Goal: Task Accomplishment & Management: Manage account settings

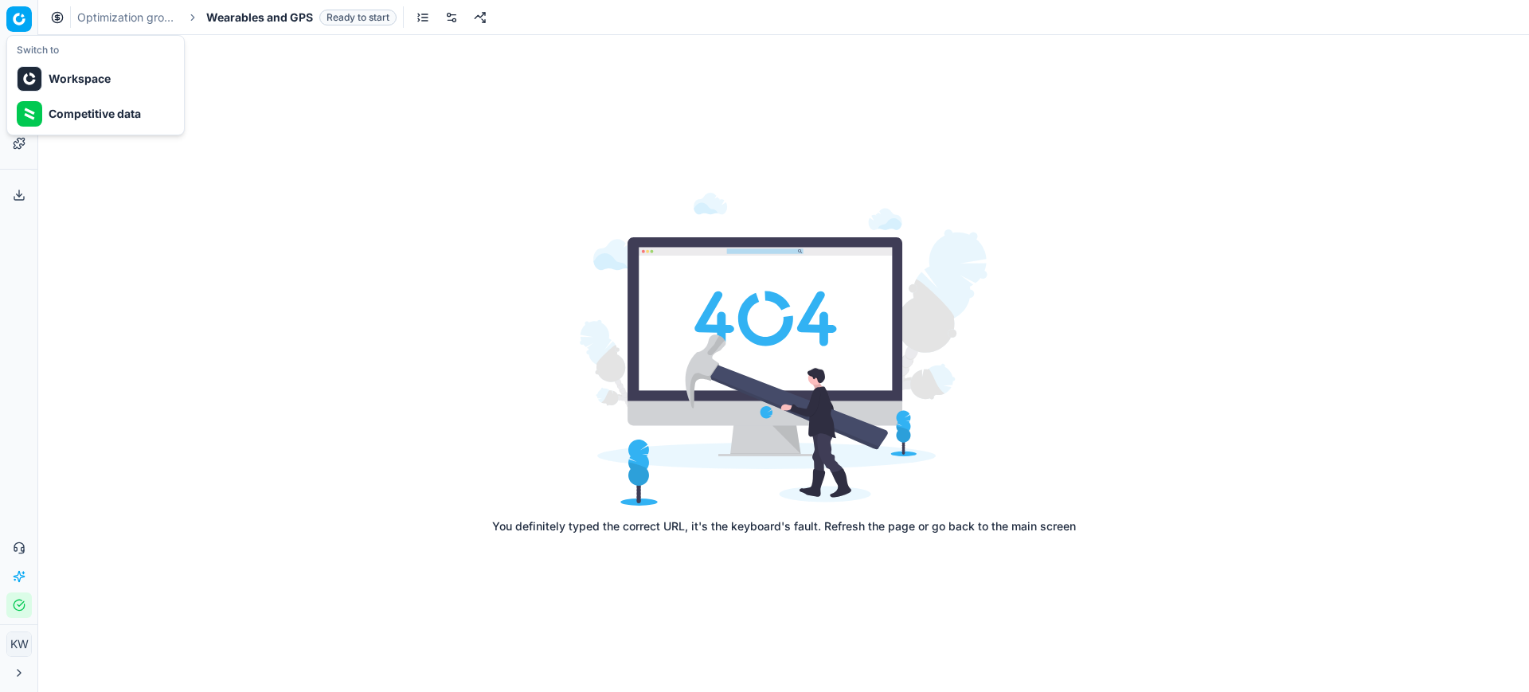
click at [277, 284] on html "Pricing platform Analytics Pricing Product portfolio Templates Export service 0…" at bounding box center [764, 346] width 1529 height 692
click at [17, 66] on button "Analytics" at bounding box center [18, 57] width 25 height 25
click at [225, 10] on span "Wearables and GPS" at bounding box center [259, 18] width 107 height 16
click at [227, 14] on span "Wearables and GPS" at bounding box center [259, 18] width 107 height 16
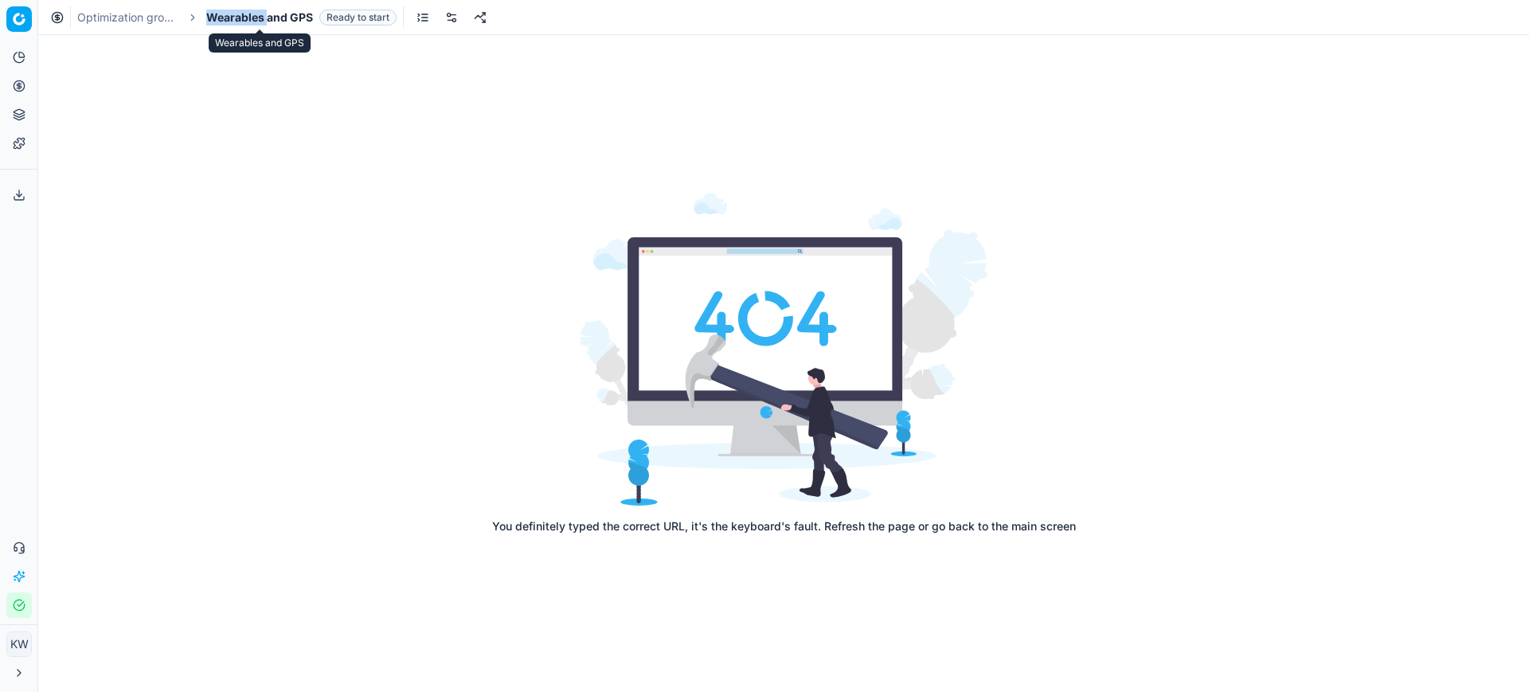
click at [227, 14] on span "Wearables and GPS" at bounding box center [259, 18] width 107 height 16
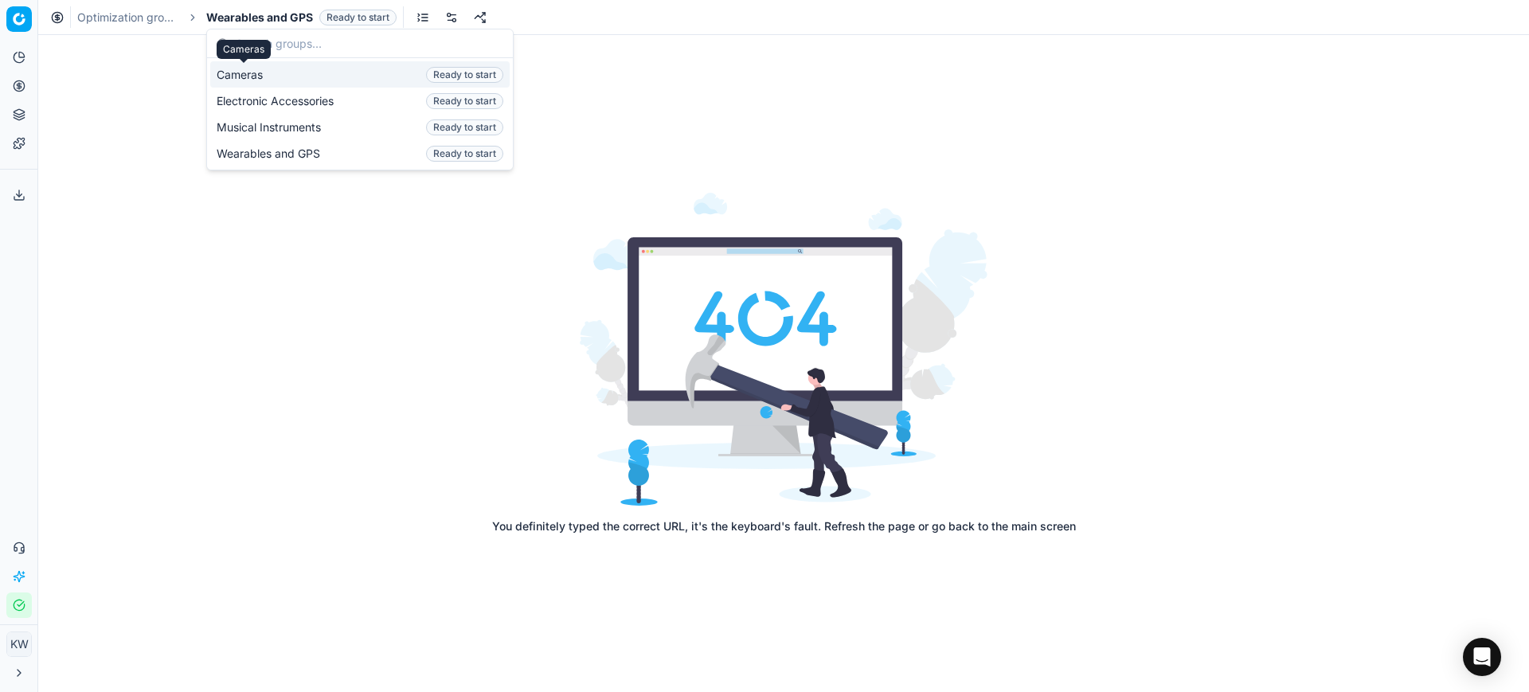
click at [242, 75] on span "Cameras" at bounding box center [243, 75] width 53 height 16
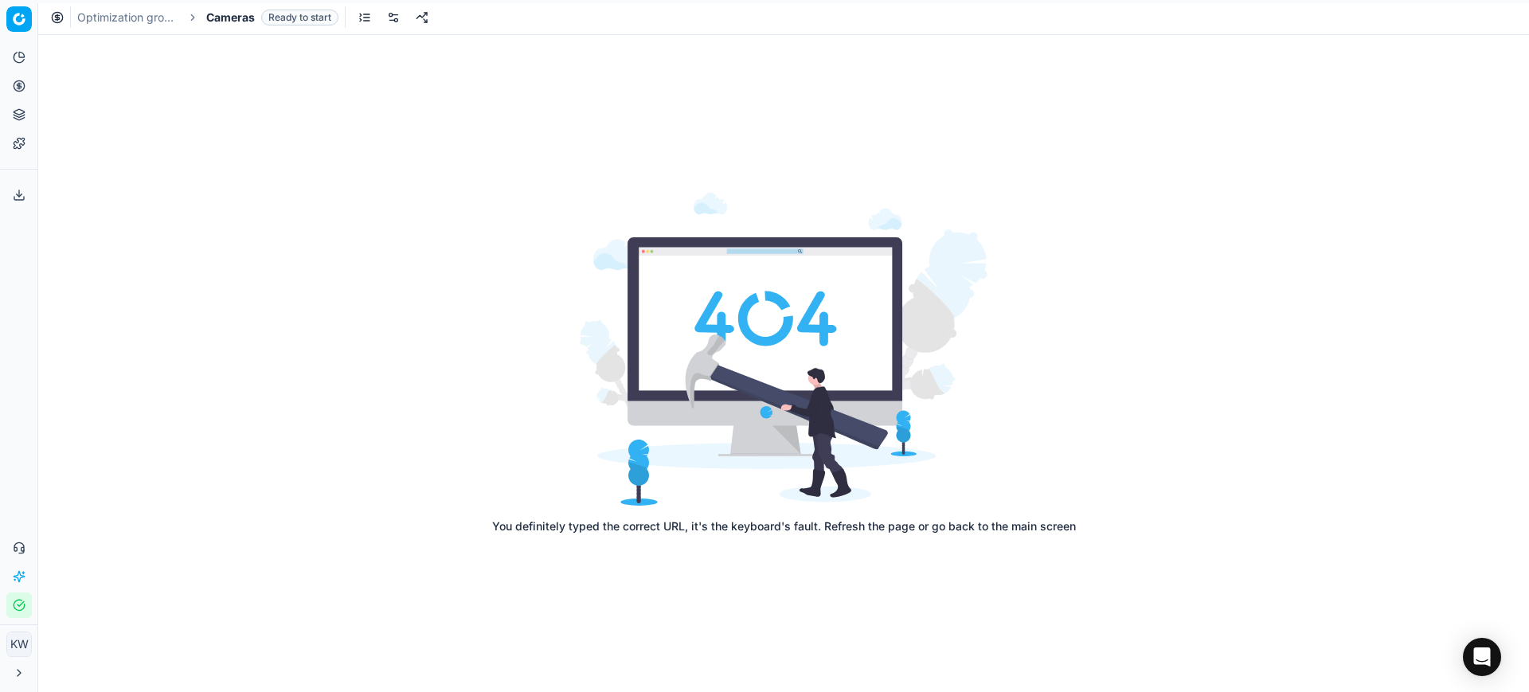
click at [57, 18] on icon at bounding box center [57, 17] width 4 height 4
click at [29, 136] on link "Templates" at bounding box center [18, 143] width 25 height 25
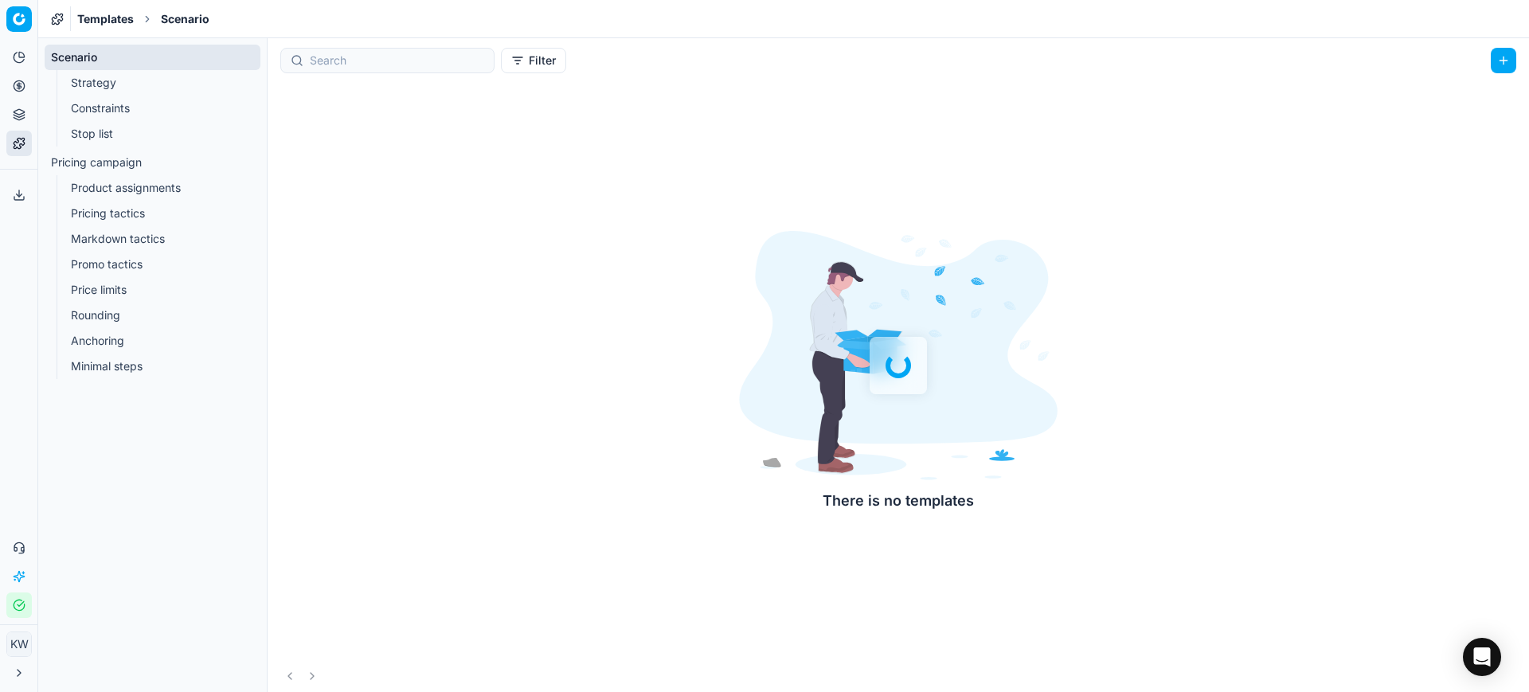
click at [77, 90] on link "Strategy" at bounding box center [153, 83] width 177 height 22
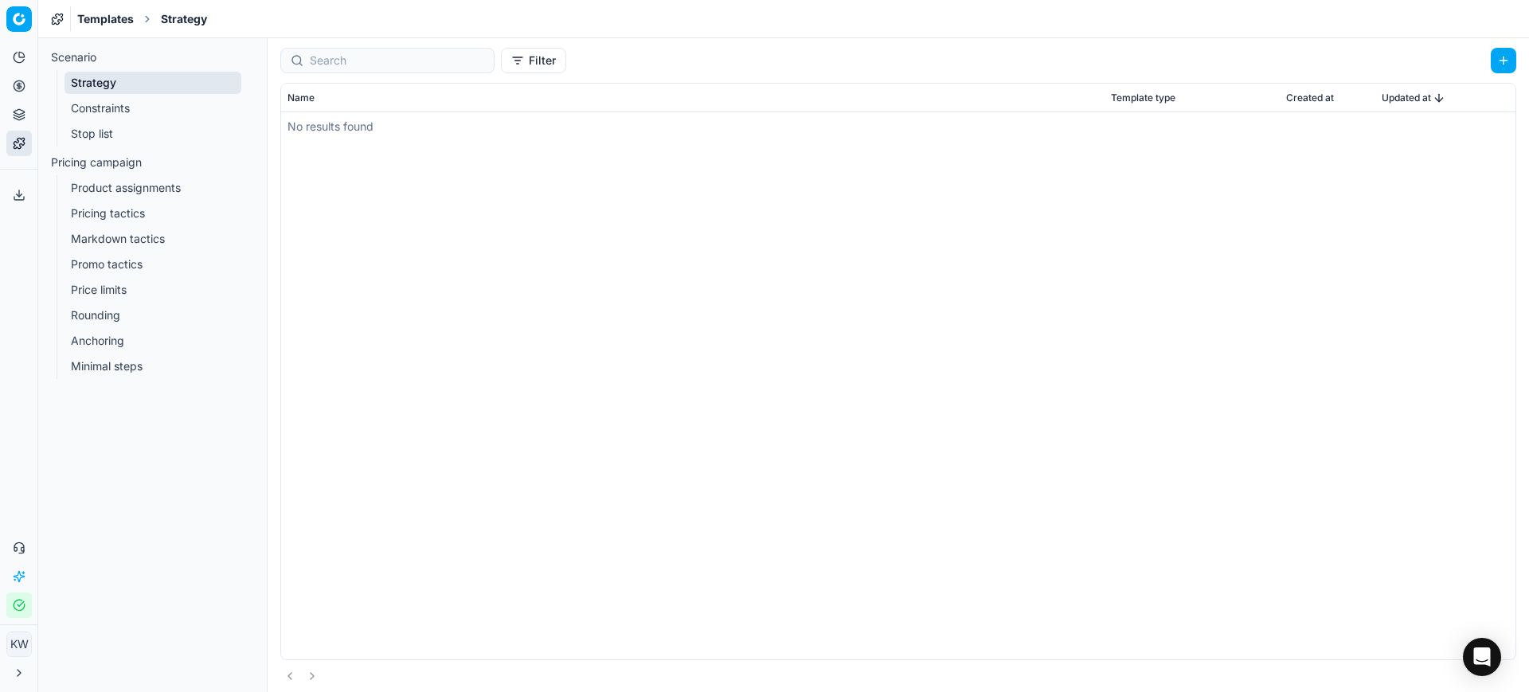
click at [119, 139] on link "Stop list" at bounding box center [153, 134] width 177 height 22
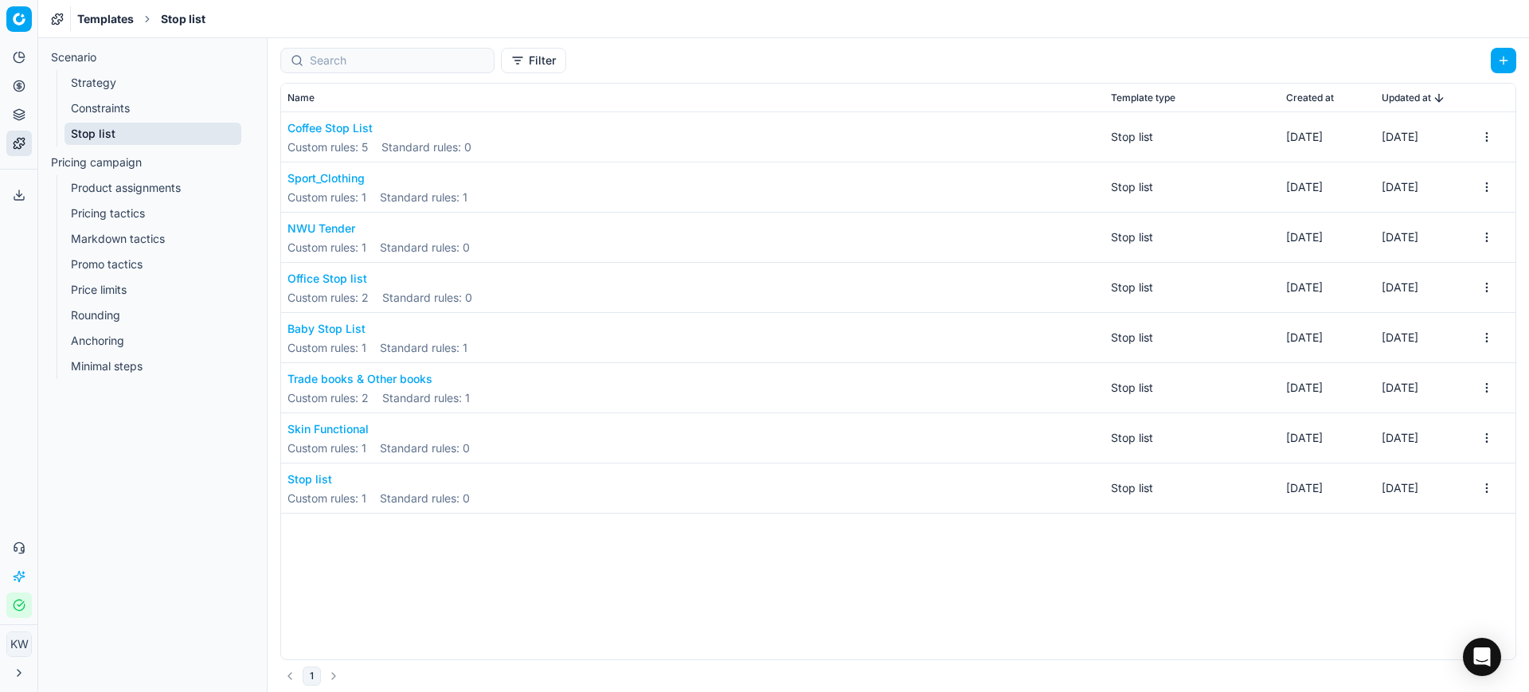
click at [87, 61] on link "Scenario" at bounding box center [153, 57] width 216 height 25
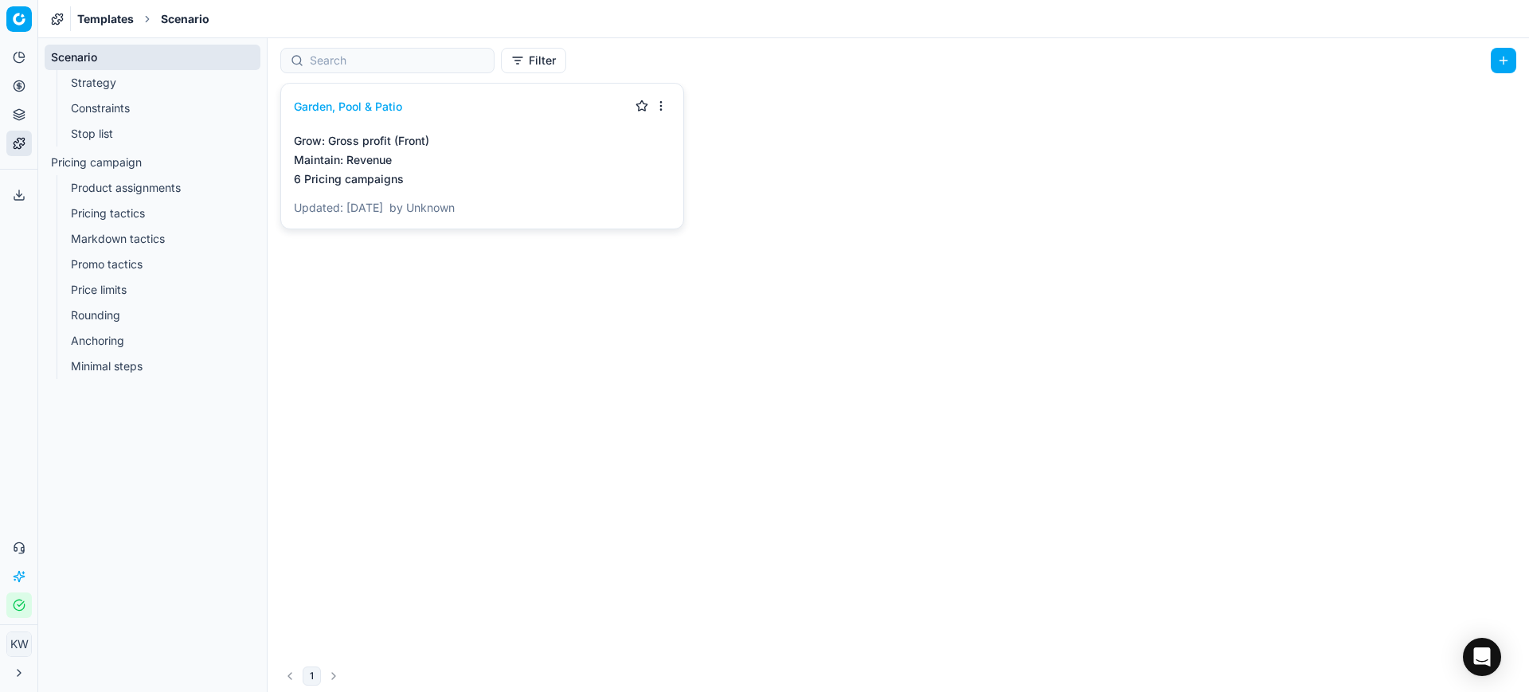
click at [40, 71] on button "Toggle Sidebar" at bounding box center [37, 346] width 13 height 692
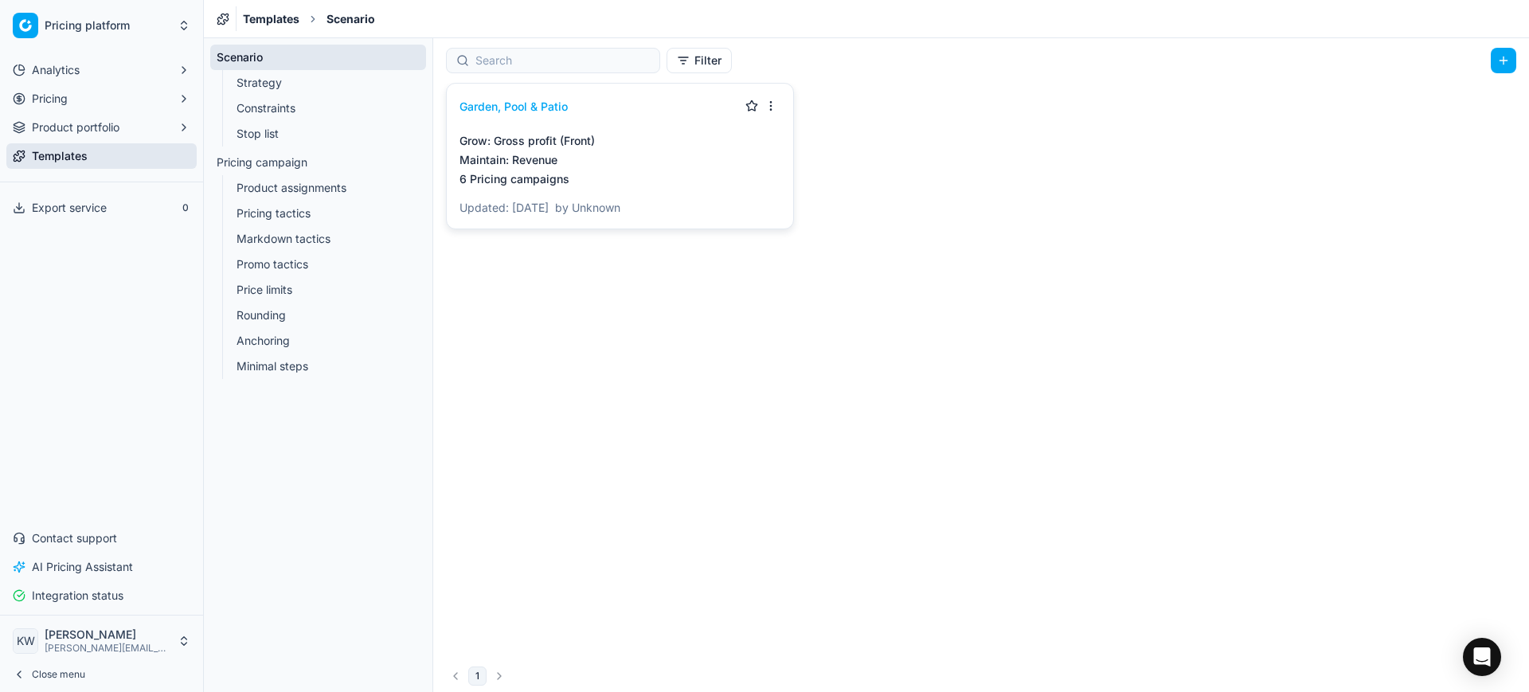
click at [6, 51] on div "Analytics Pricing Product portfolio Templates" at bounding box center [101, 113] width 203 height 124
click at [183, 31] on html "Pricing platform Analytics Pricing Product portfolio Templates Export service 0…" at bounding box center [764, 346] width 1529 height 692
click at [180, 27] on html "Pricing platform Analytics Pricing Product portfolio Templates Export service 0…" at bounding box center [764, 346] width 1529 height 692
click at [179, 65] on icon "button" at bounding box center [184, 70] width 13 height 13
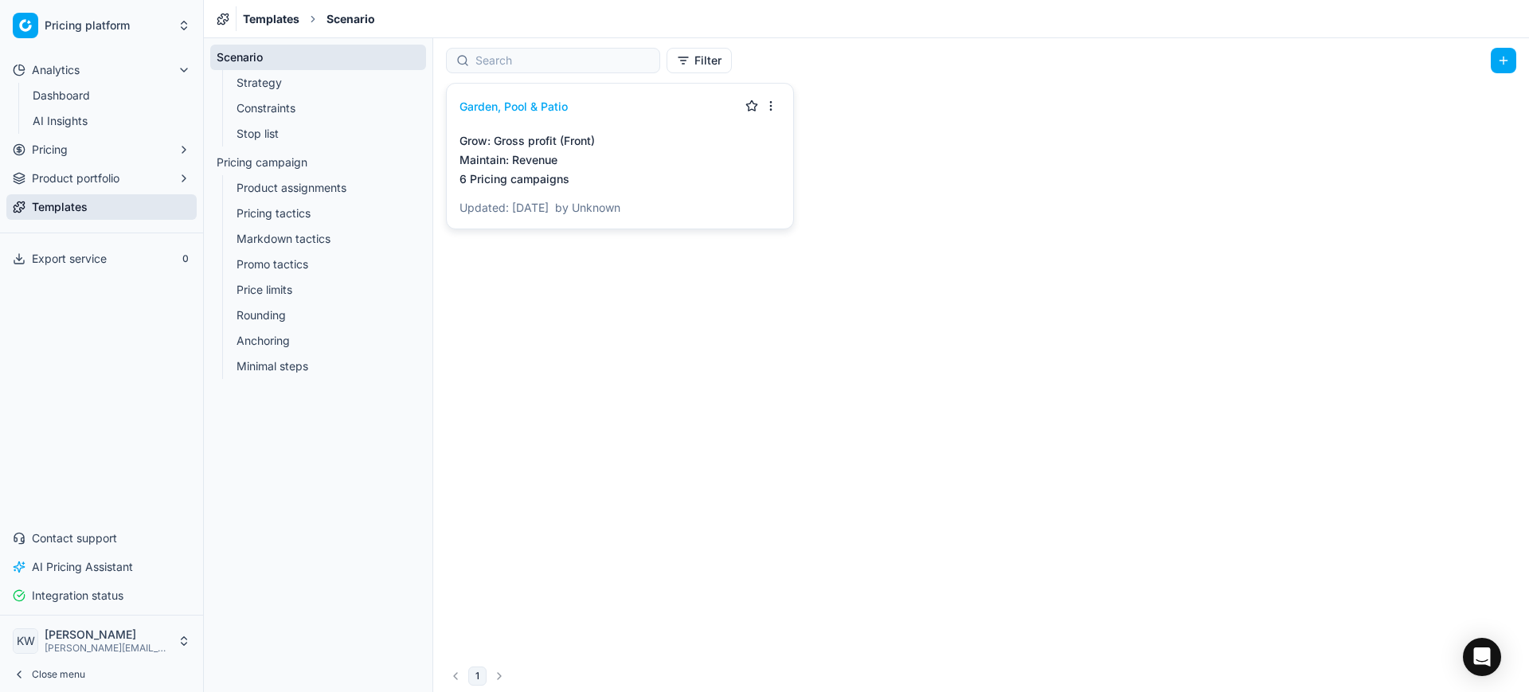
click at [158, 99] on link "Dashboard" at bounding box center [101, 95] width 151 height 22
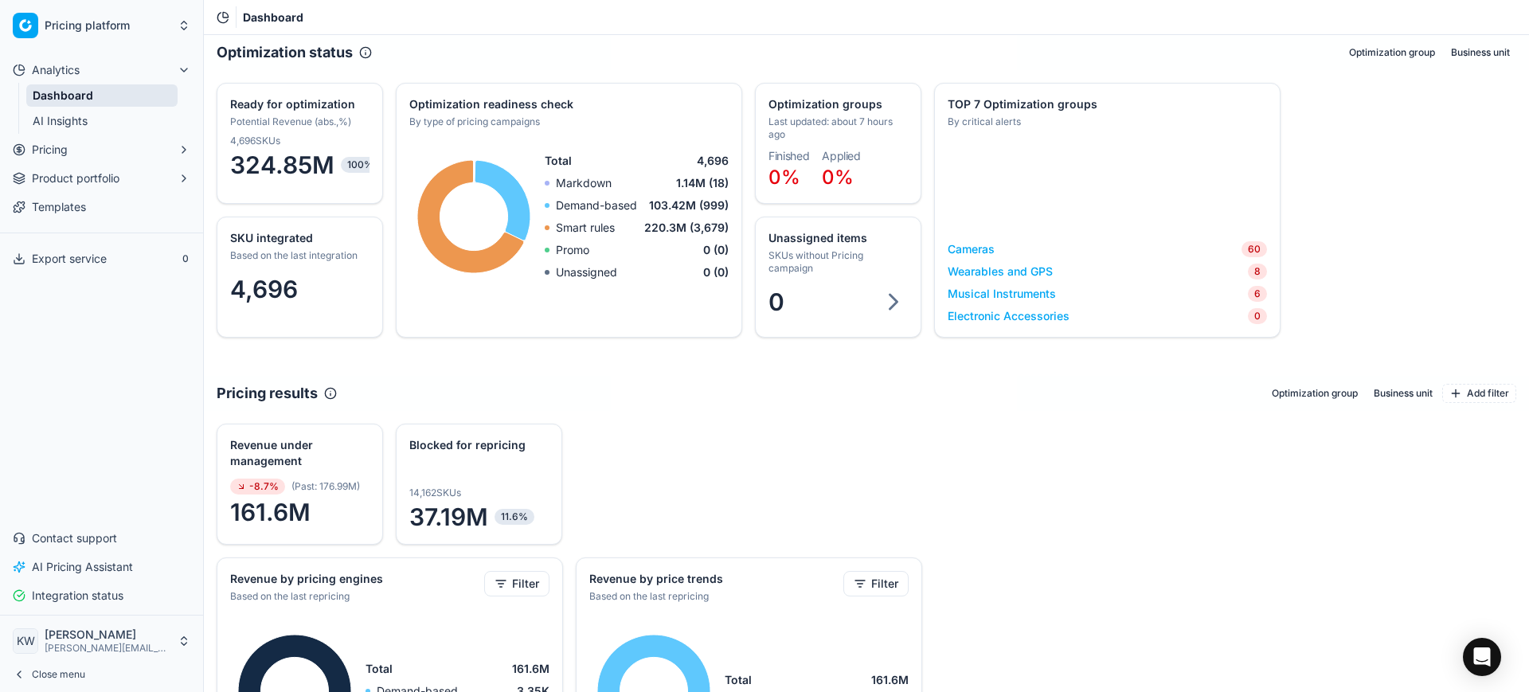
click at [968, 250] on link "Cameras" at bounding box center [971, 249] width 47 height 16
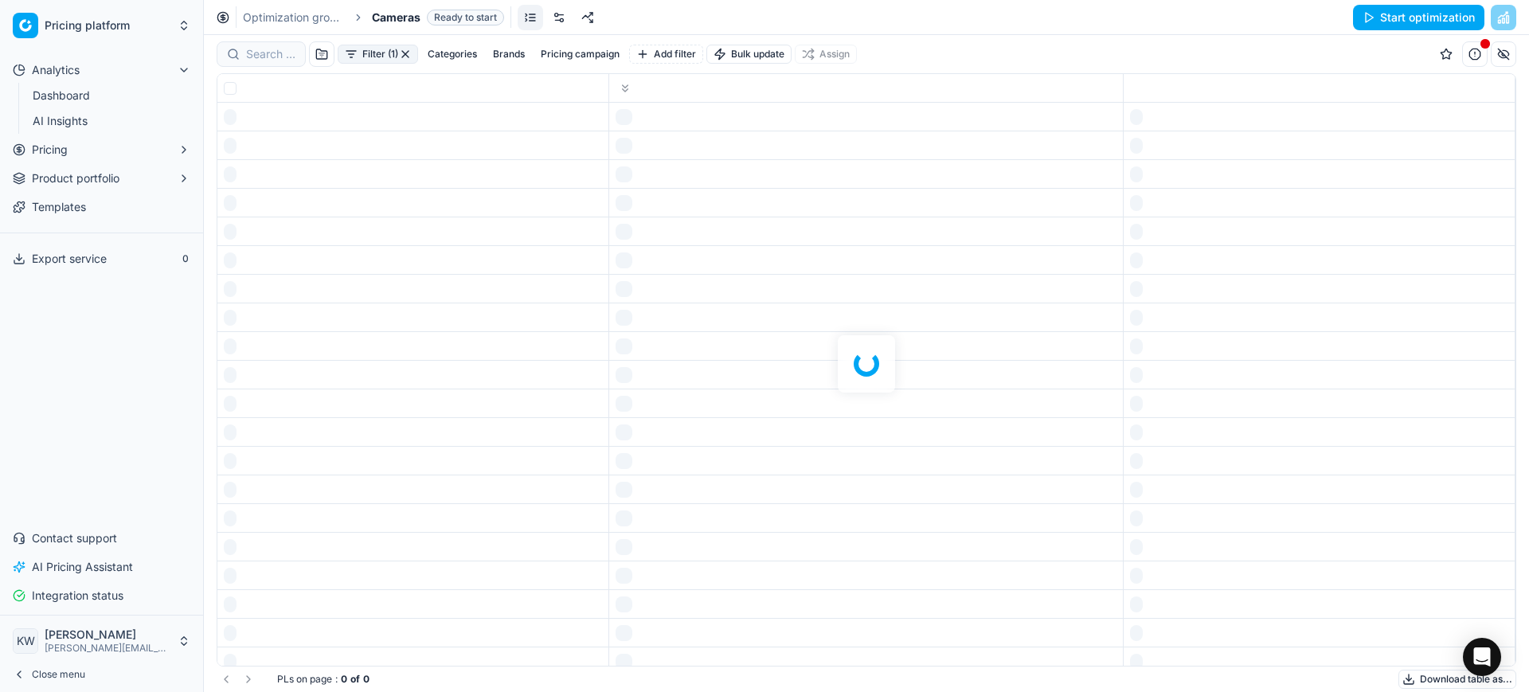
click at [960, 247] on div at bounding box center [866, 363] width 1325 height 657
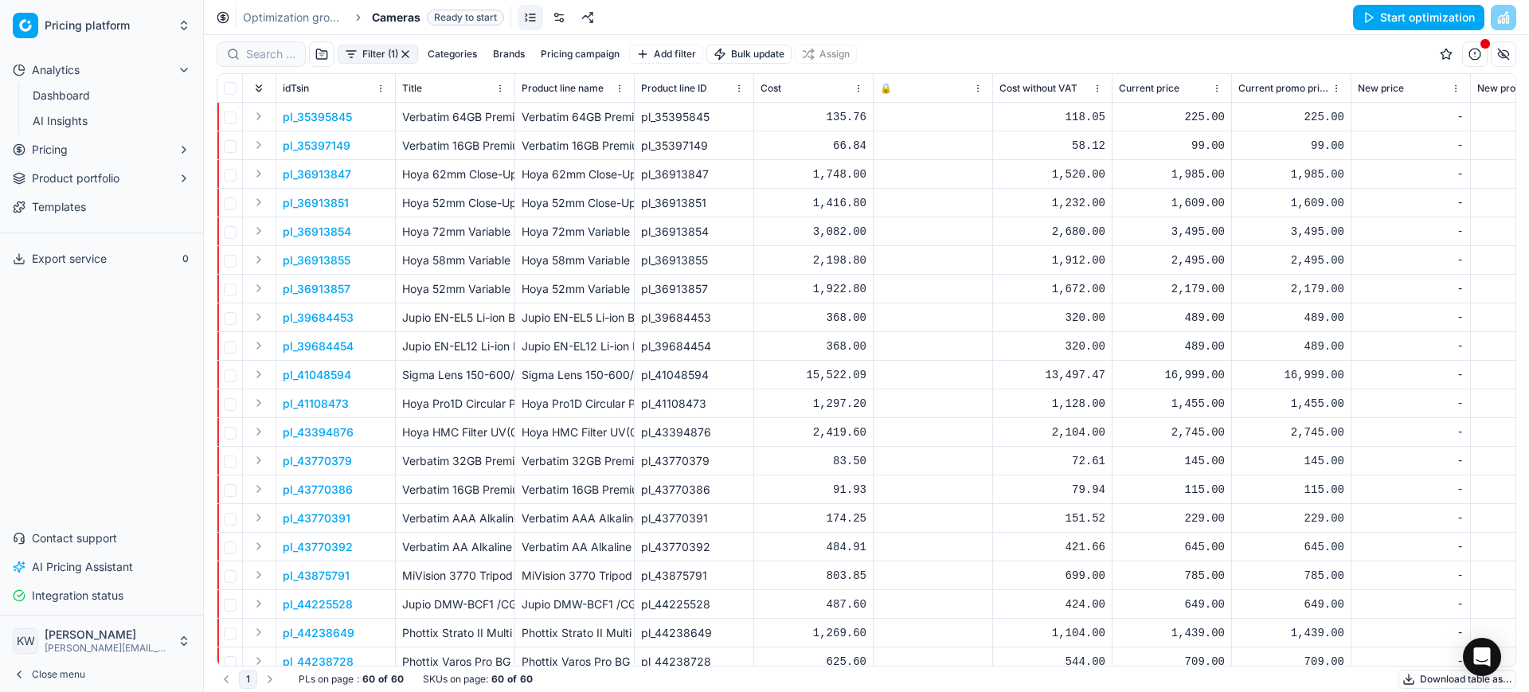
click at [315, 16] on link "Optimization groups" at bounding box center [294, 18] width 102 height 16
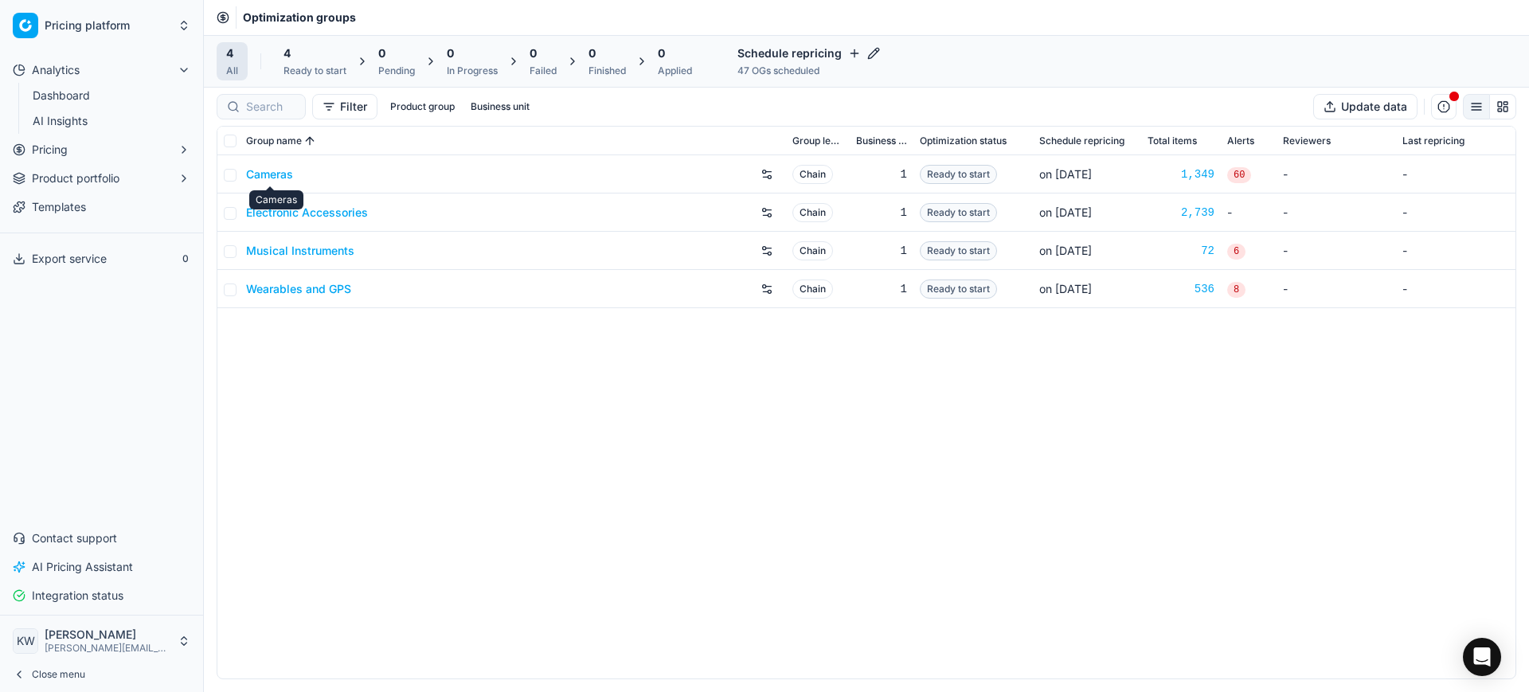
click at [269, 170] on link "Cameras" at bounding box center [269, 174] width 47 height 16
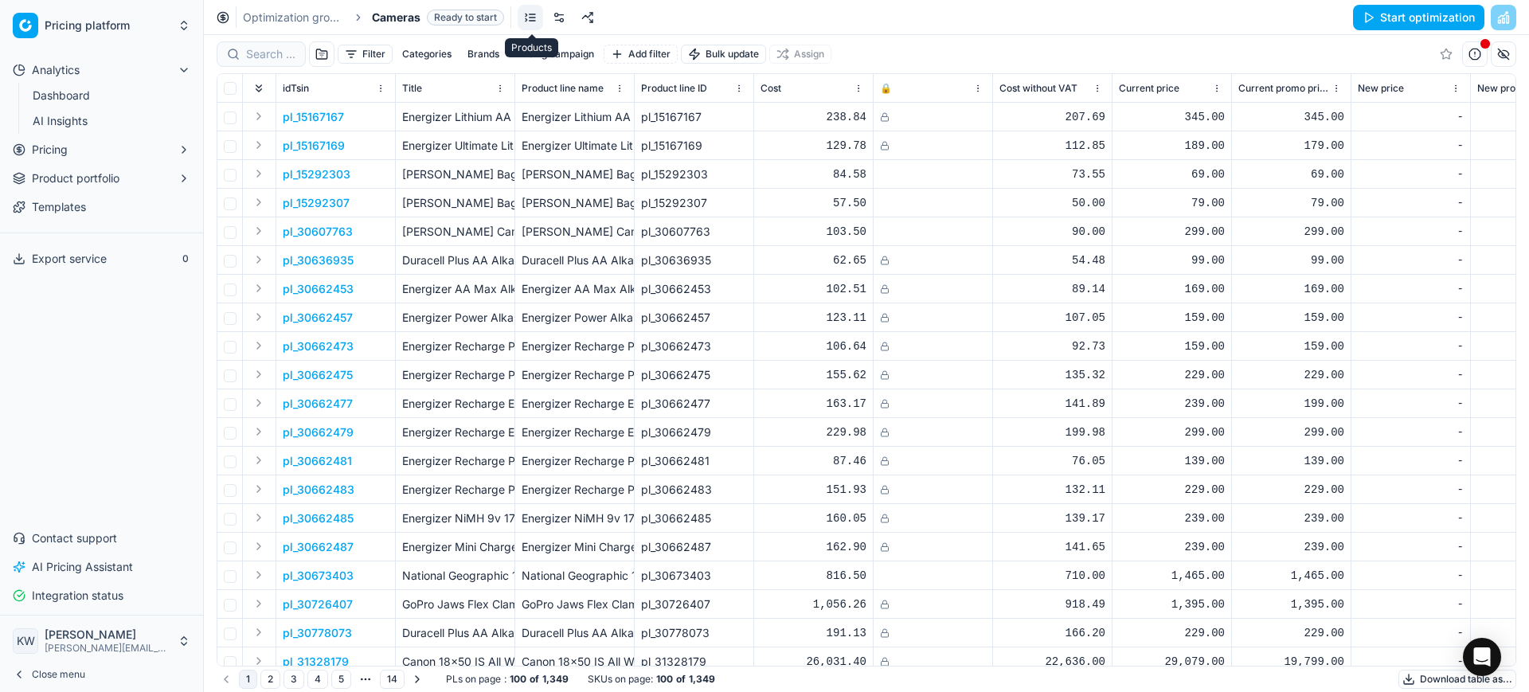
click at [532, 14] on link at bounding box center [530, 17] width 25 height 25
click at [557, 16] on link at bounding box center [558, 17] width 25 height 25
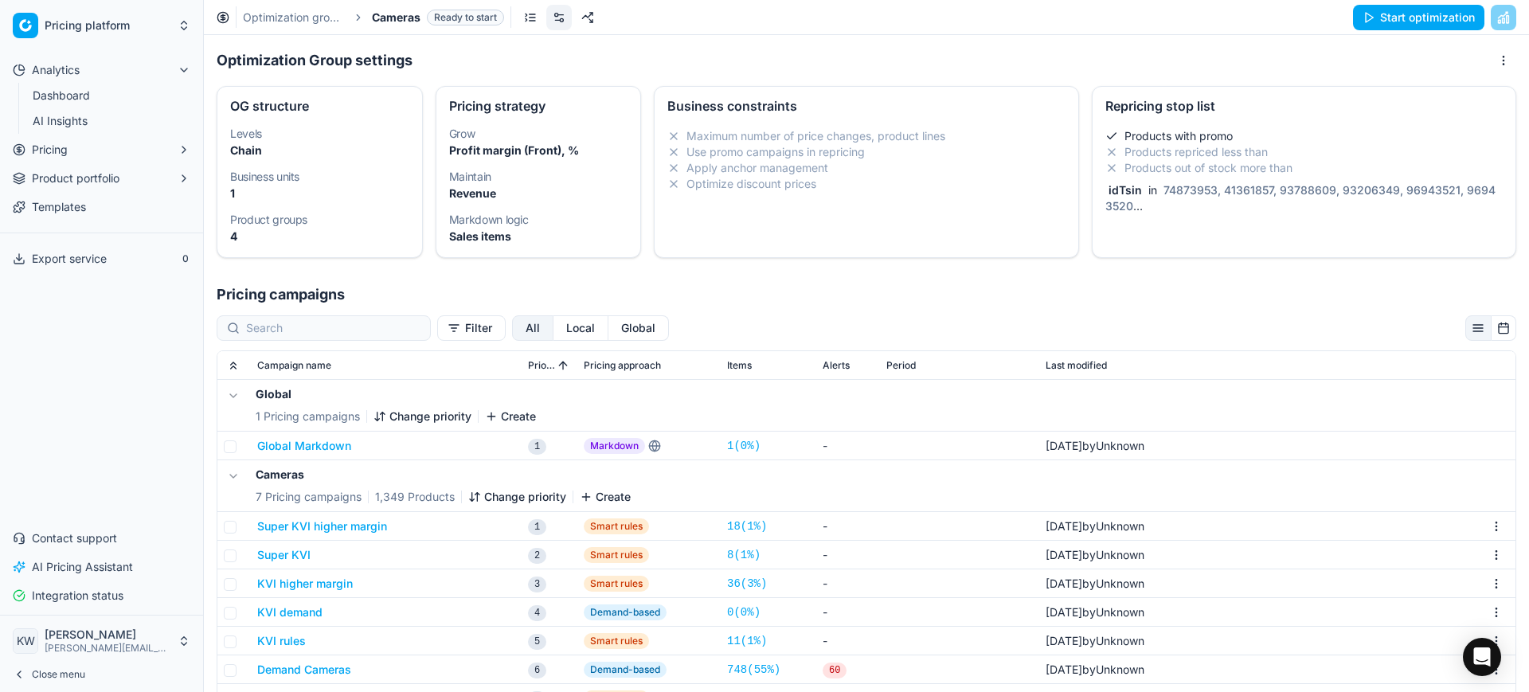
click at [1305, 139] on li "Products with promo" at bounding box center [1303, 136] width 397 height 16
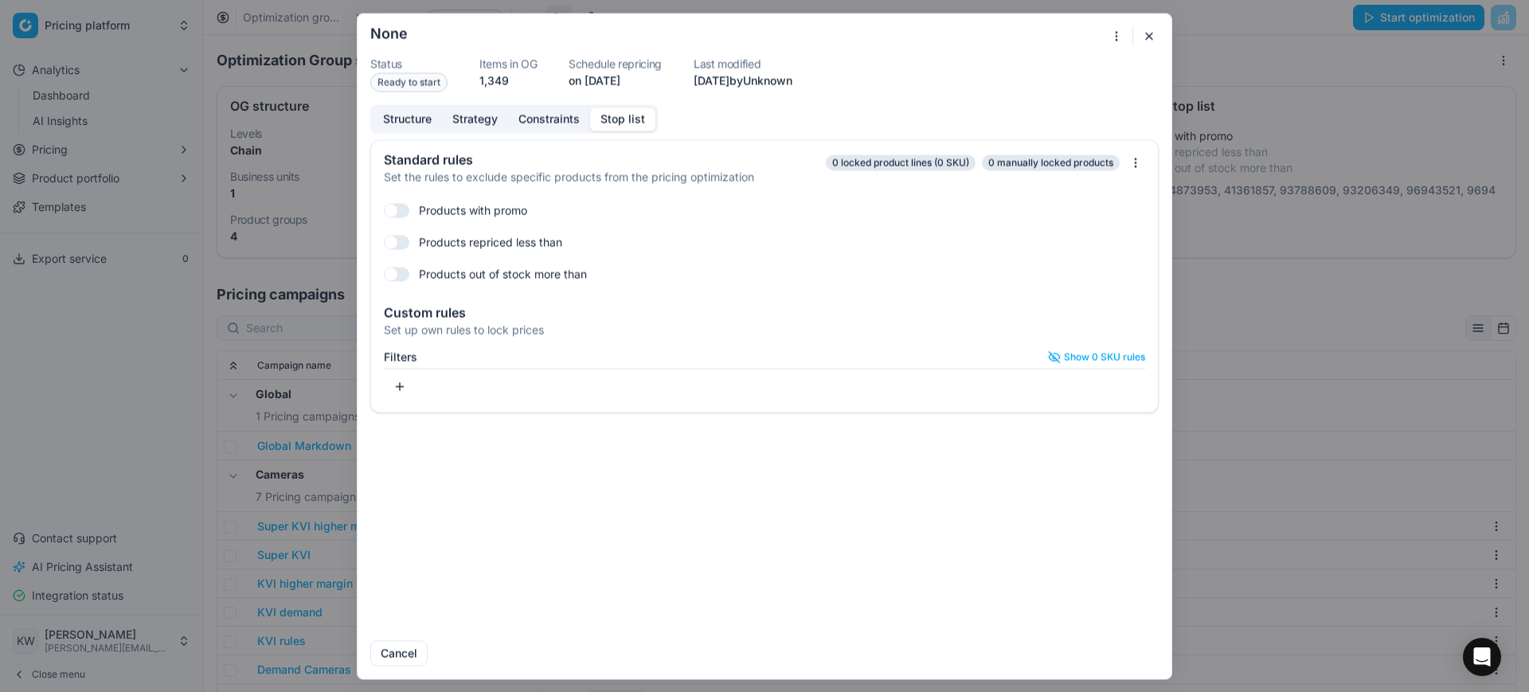
checkbox input "true"
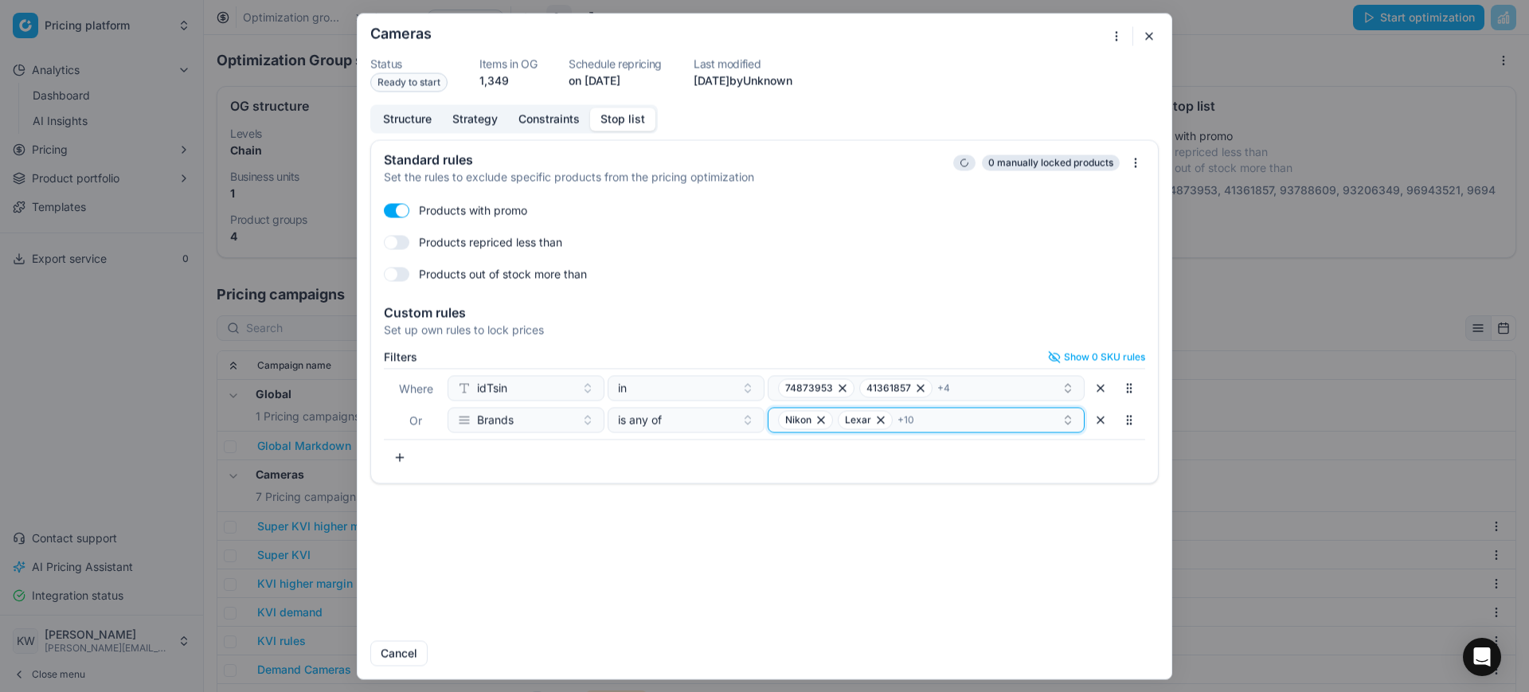
click at [925, 420] on div "[PERSON_NAME] + 10" at bounding box center [920, 419] width 284 height 19
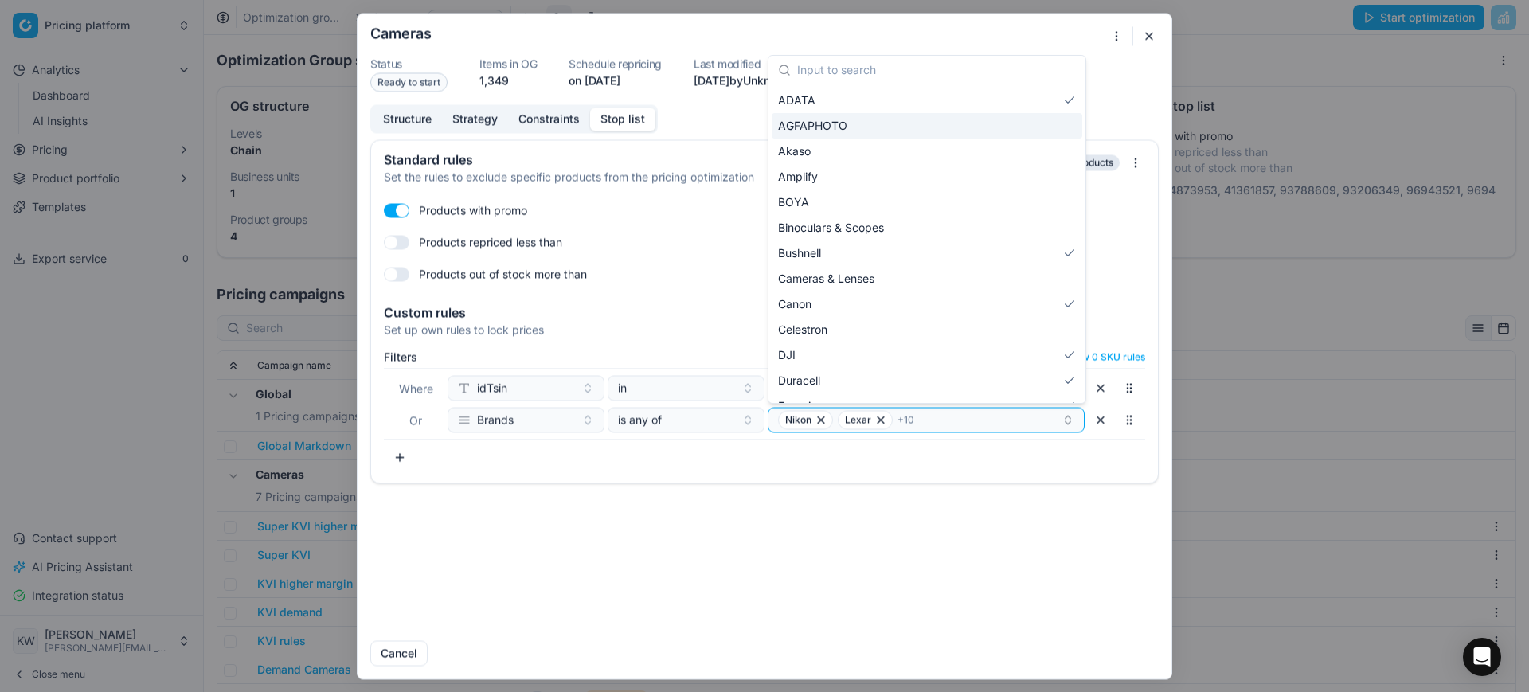
click at [1028, 125] on div "AGFAPHOTO" at bounding box center [927, 125] width 311 height 25
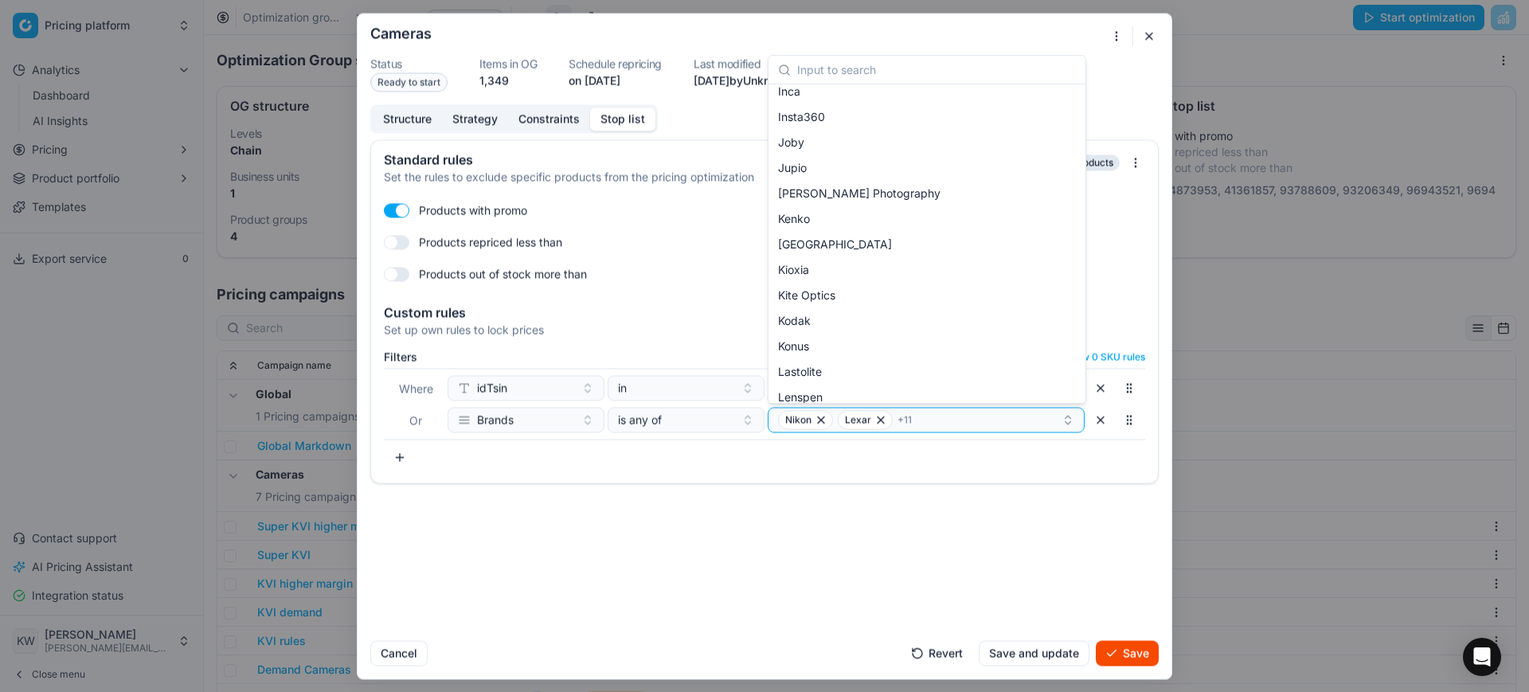
scroll to position [638, 0]
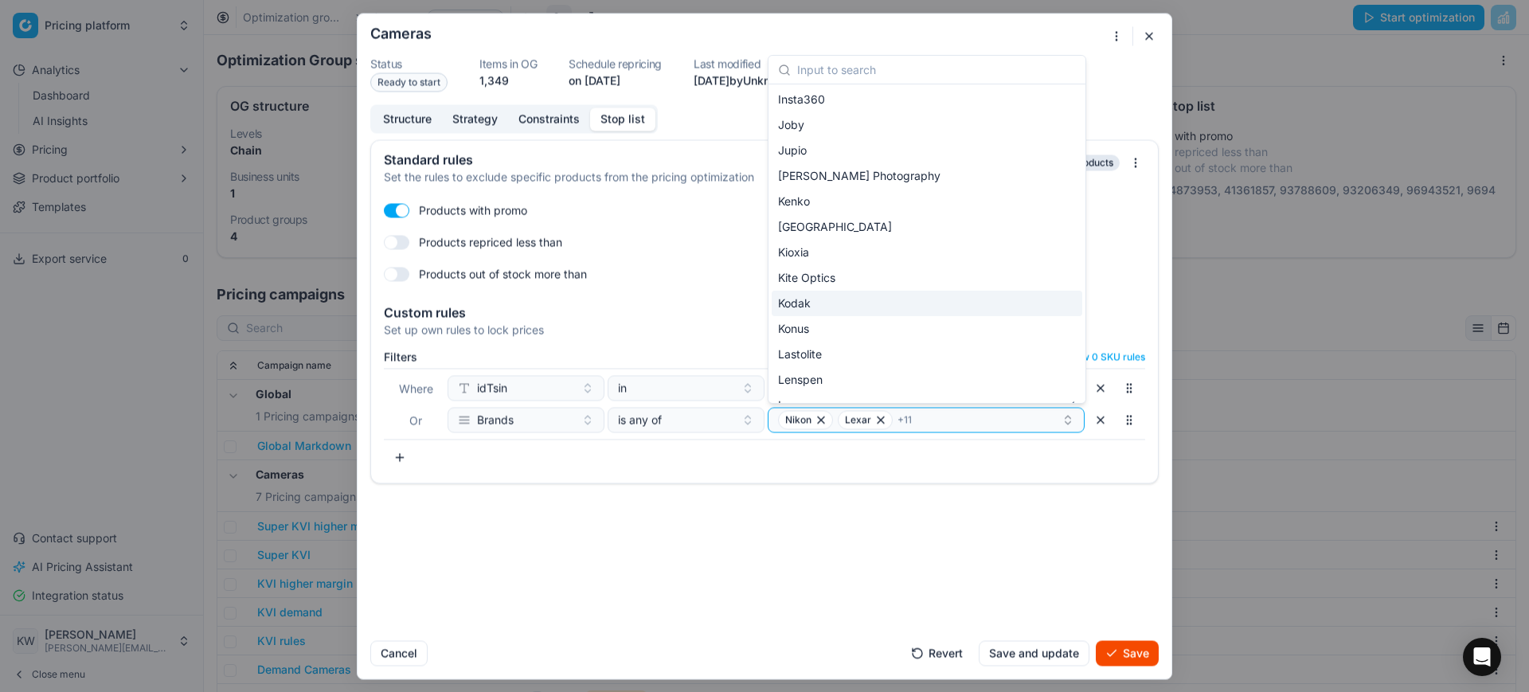
click at [987, 305] on div "Kodak" at bounding box center [927, 303] width 311 height 25
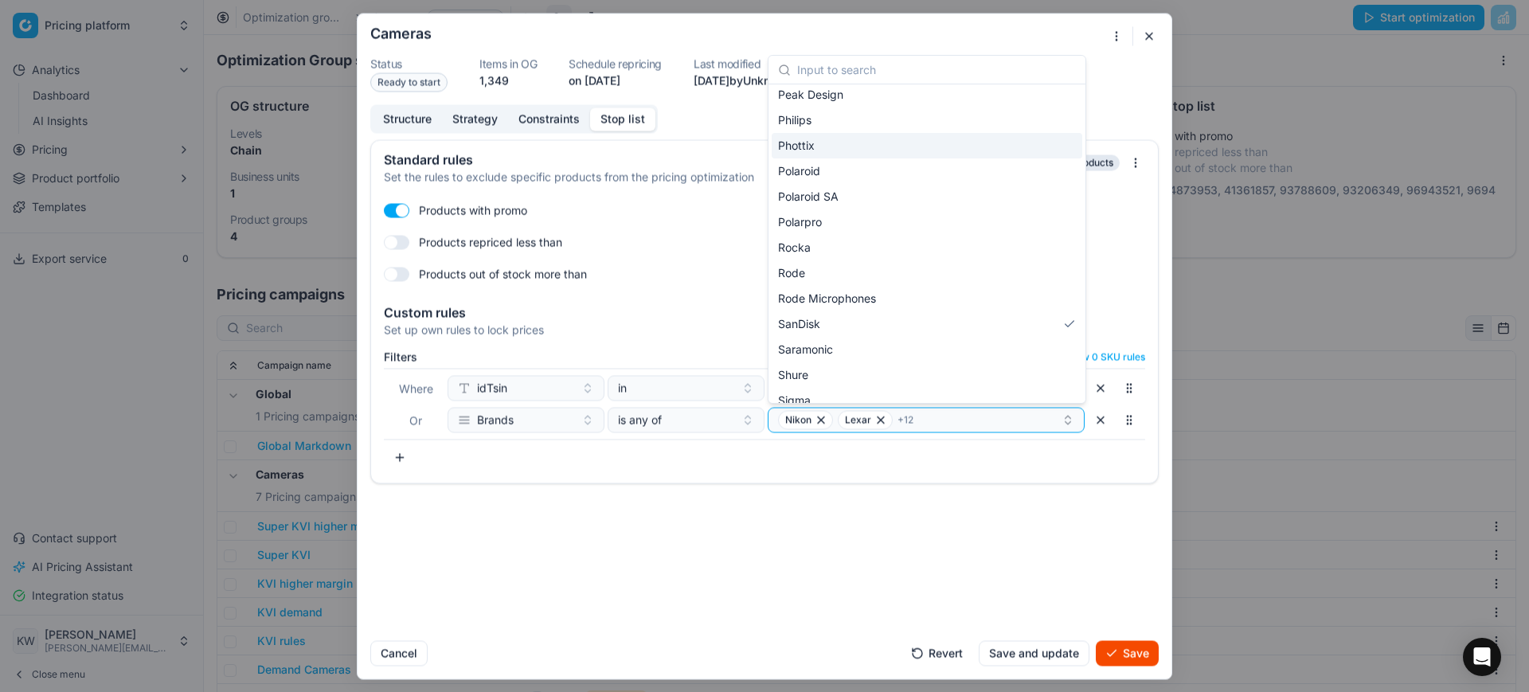
scroll to position [1317, 0]
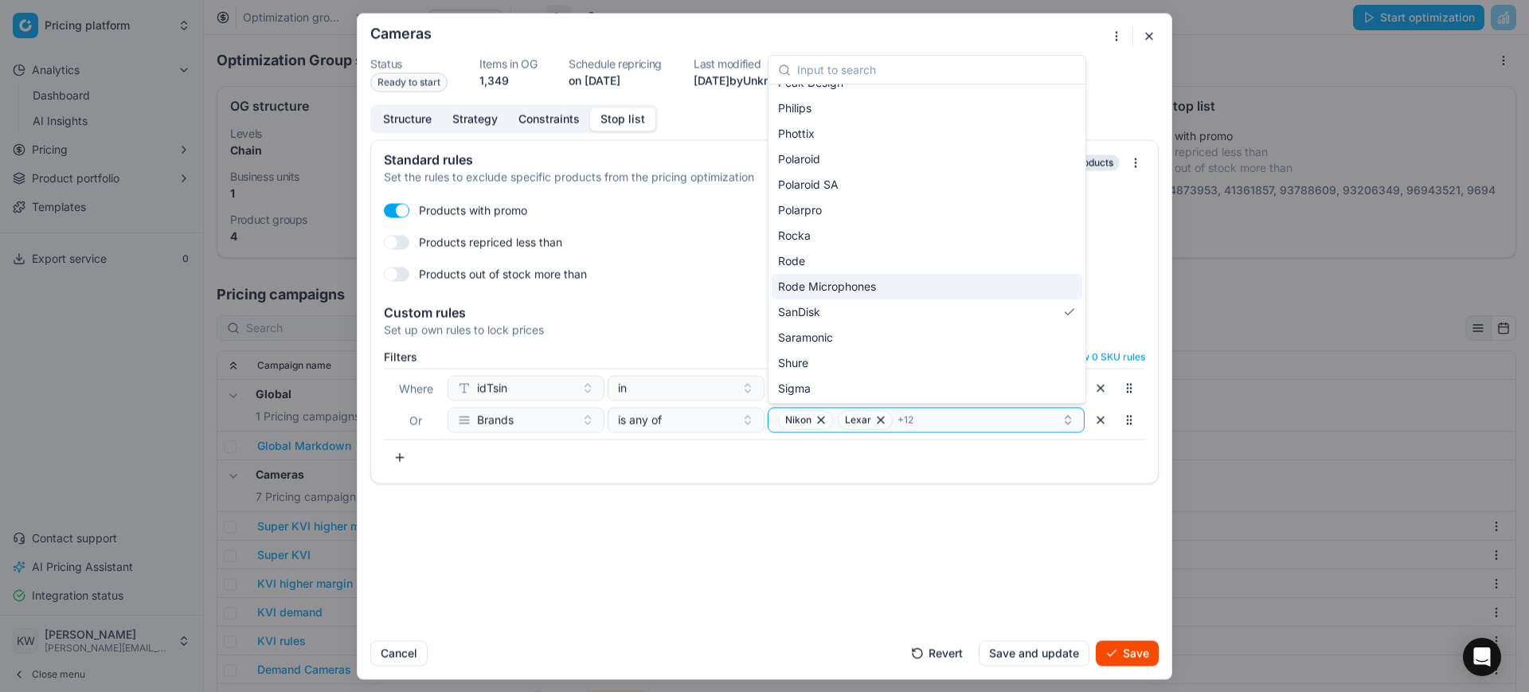
click at [1030, 284] on div "Rode Microphones" at bounding box center [927, 286] width 311 height 25
drag, startPoint x: 1068, startPoint y: 305, endPoint x: 1077, endPoint y: 307, distance: 9.7
click at [1077, 307] on div "Olympus Parrot Products Parrot. Patriot Peak Design Philips Phottix Polaroid Po…" at bounding box center [926, 243] width 317 height 319
click at [1019, 268] on div "Rode" at bounding box center [927, 260] width 311 height 25
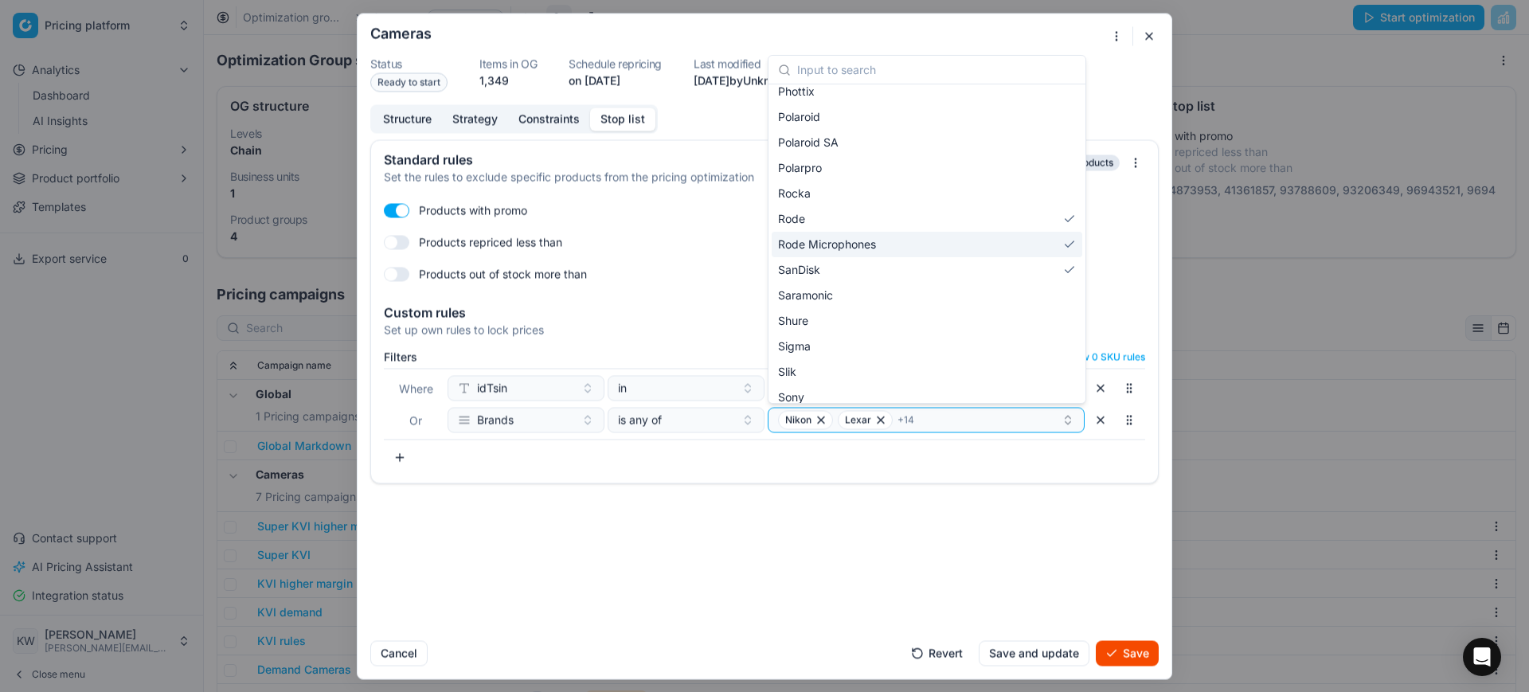
scroll to position [1365, 0]
drag, startPoint x: 1038, startPoint y: 316, endPoint x: 1059, endPoint y: 318, distance: 21.6
click at [1038, 318] on div "Shure" at bounding box center [927, 315] width 311 height 25
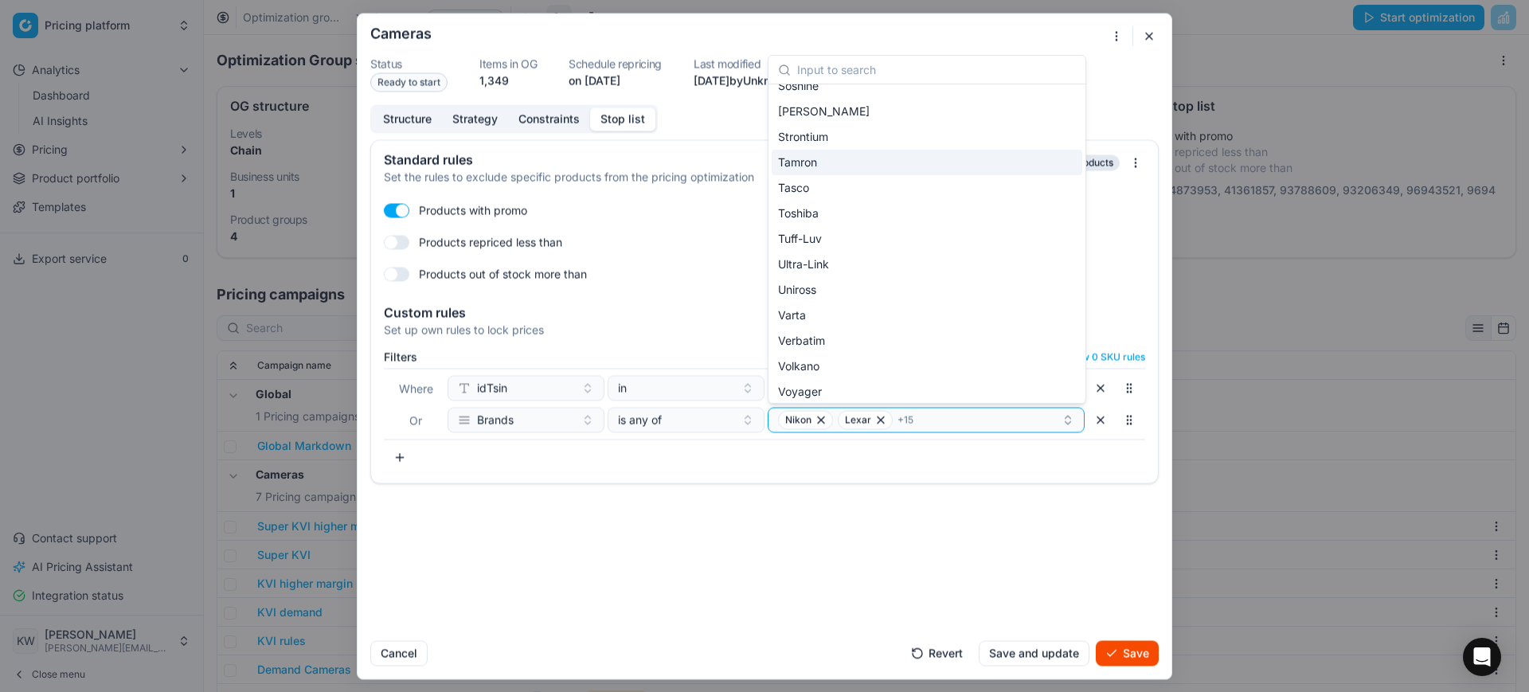
scroll to position [1752, 0]
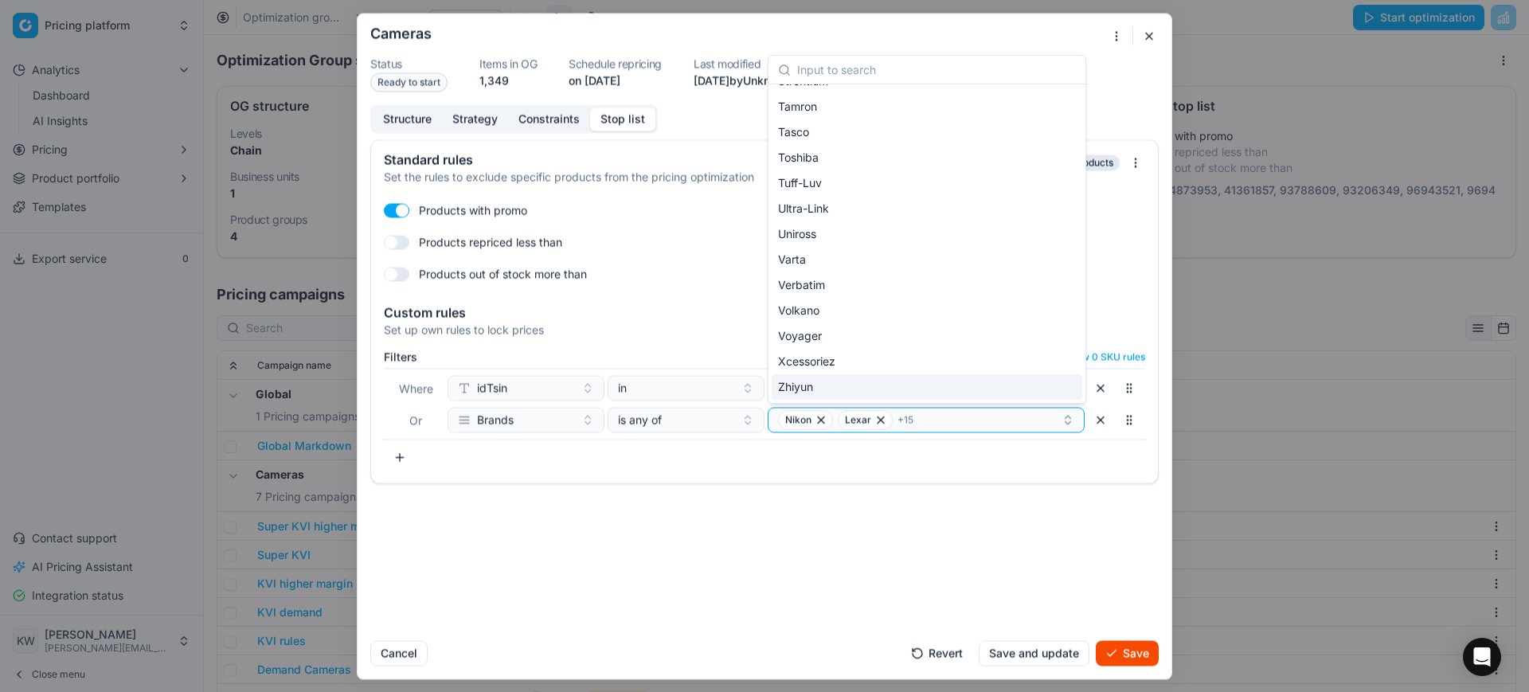
click at [1117, 646] on button "Save" at bounding box center [1127, 652] width 63 height 25
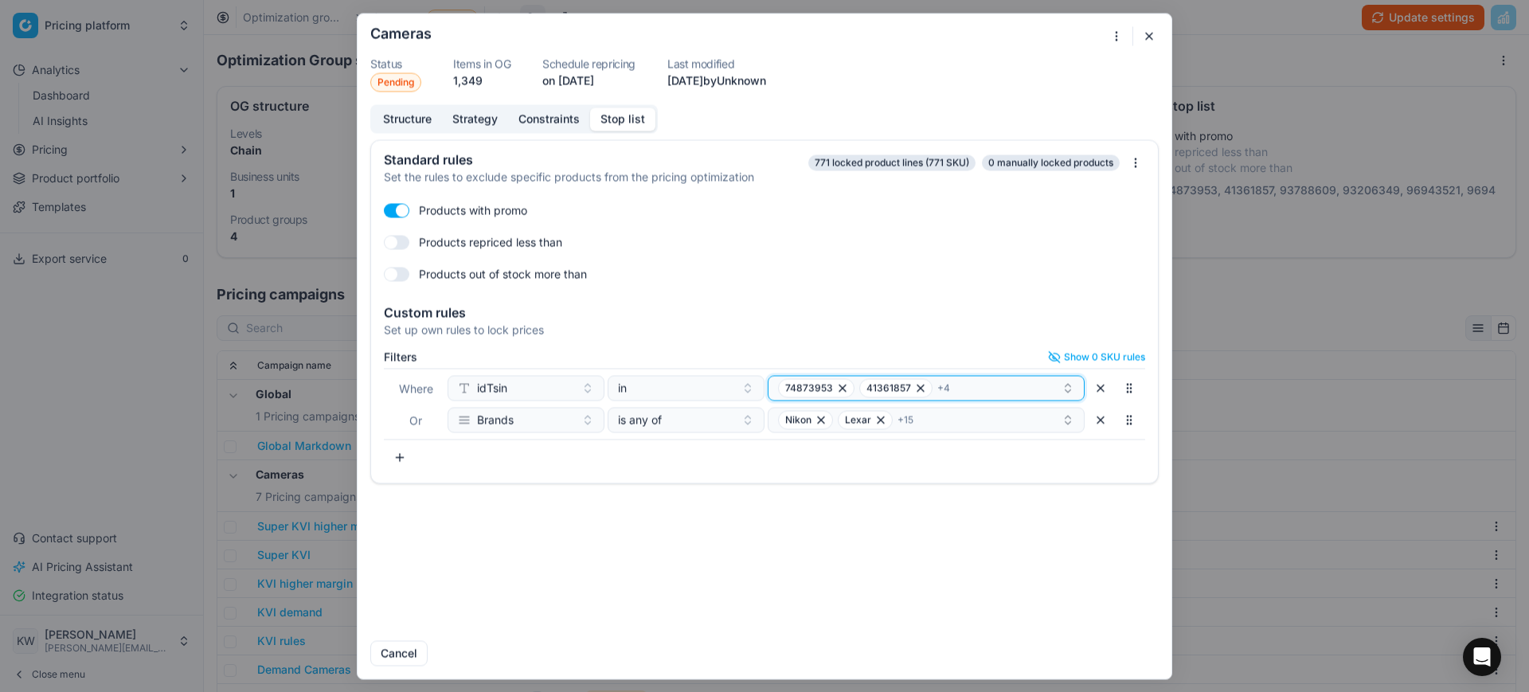
click at [946, 394] on div "74873953 41361857 + 4" at bounding box center [920, 387] width 284 height 19
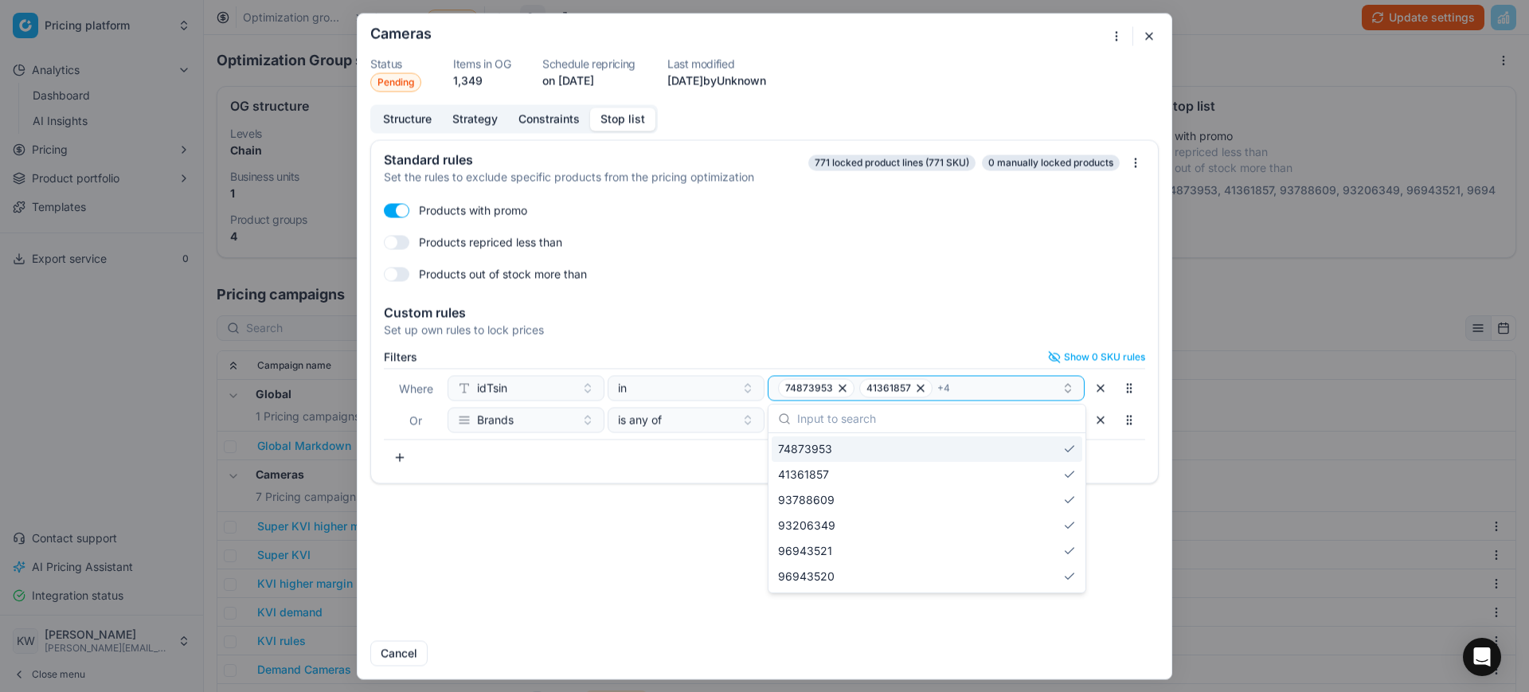
click at [1151, 31] on button "button" at bounding box center [1149, 35] width 19 height 19
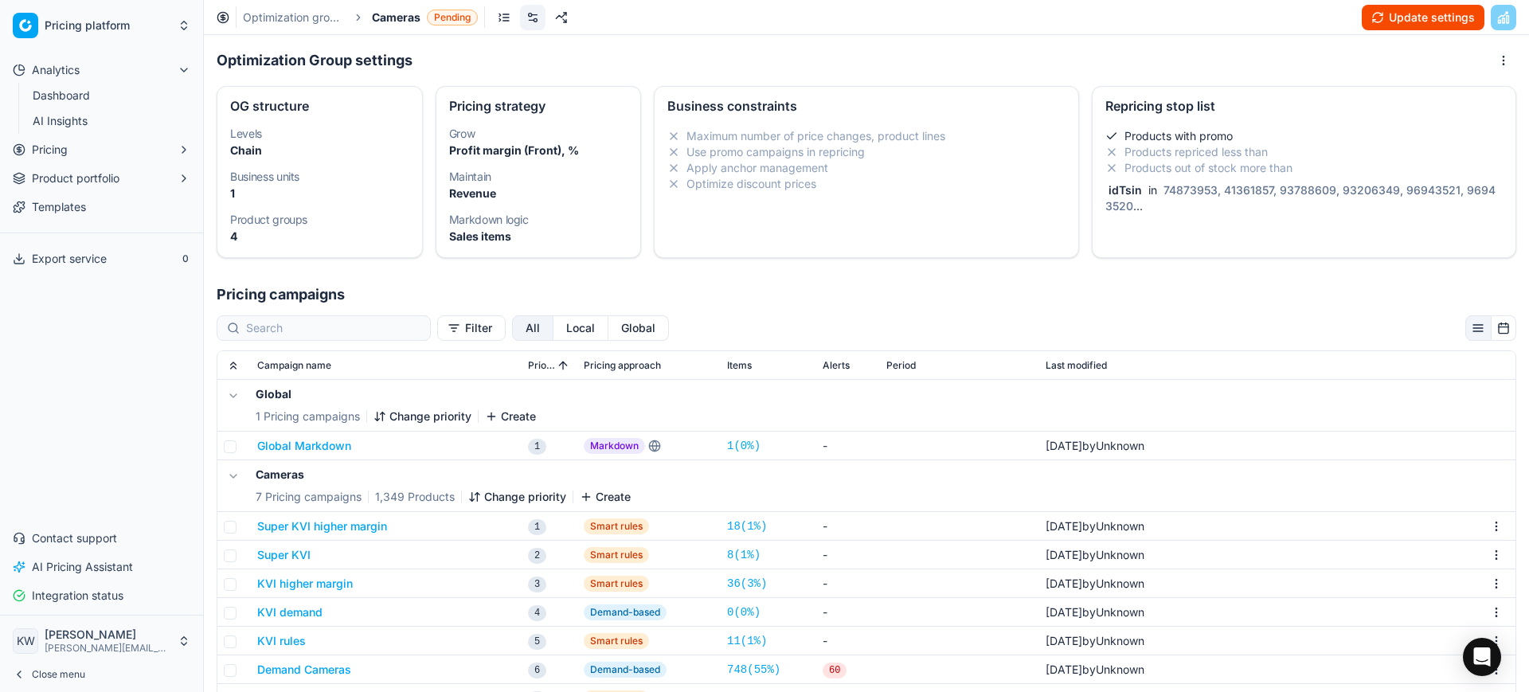
click at [387, 14] on span "Cameras" at bounding box center [396, 18] width 49 height 16
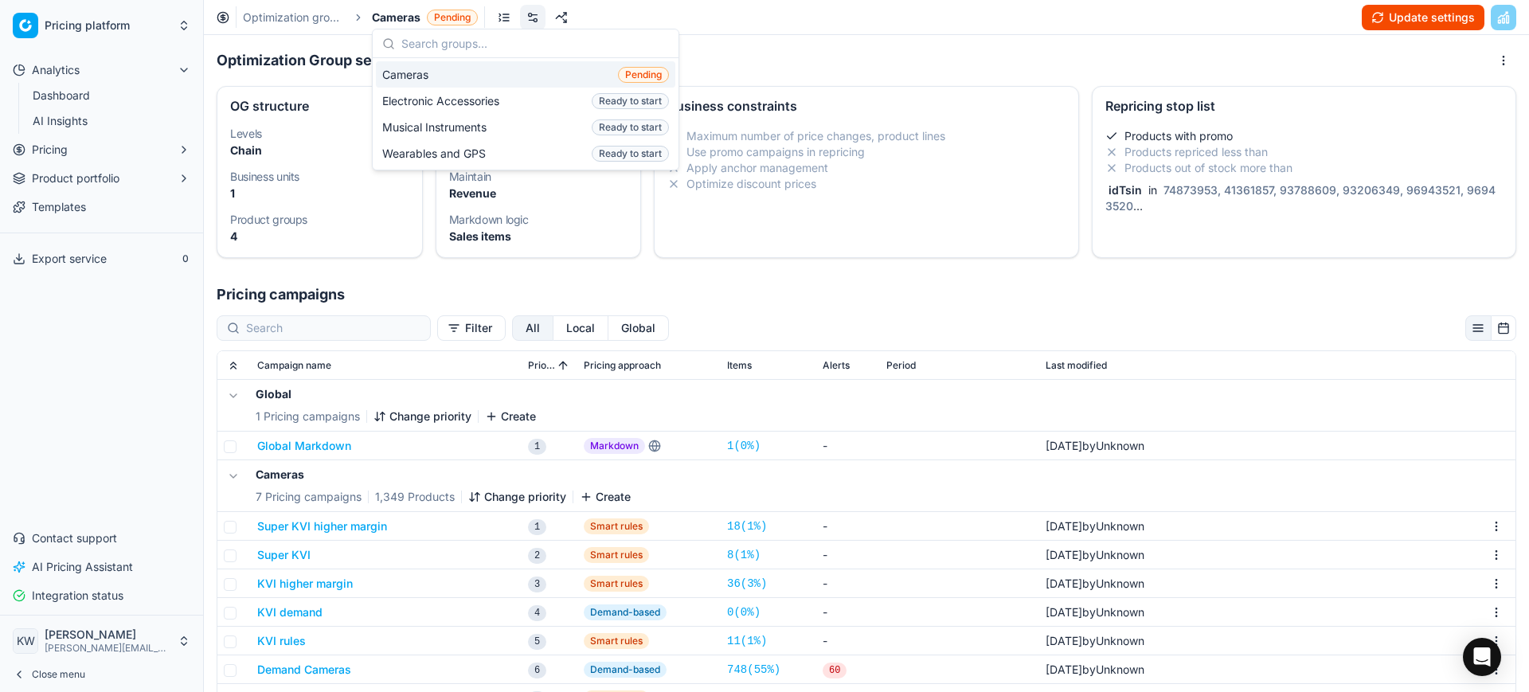
click at [315, 10] on link "Optimization groups" at bounding box center [294, 18] width 102 height 16
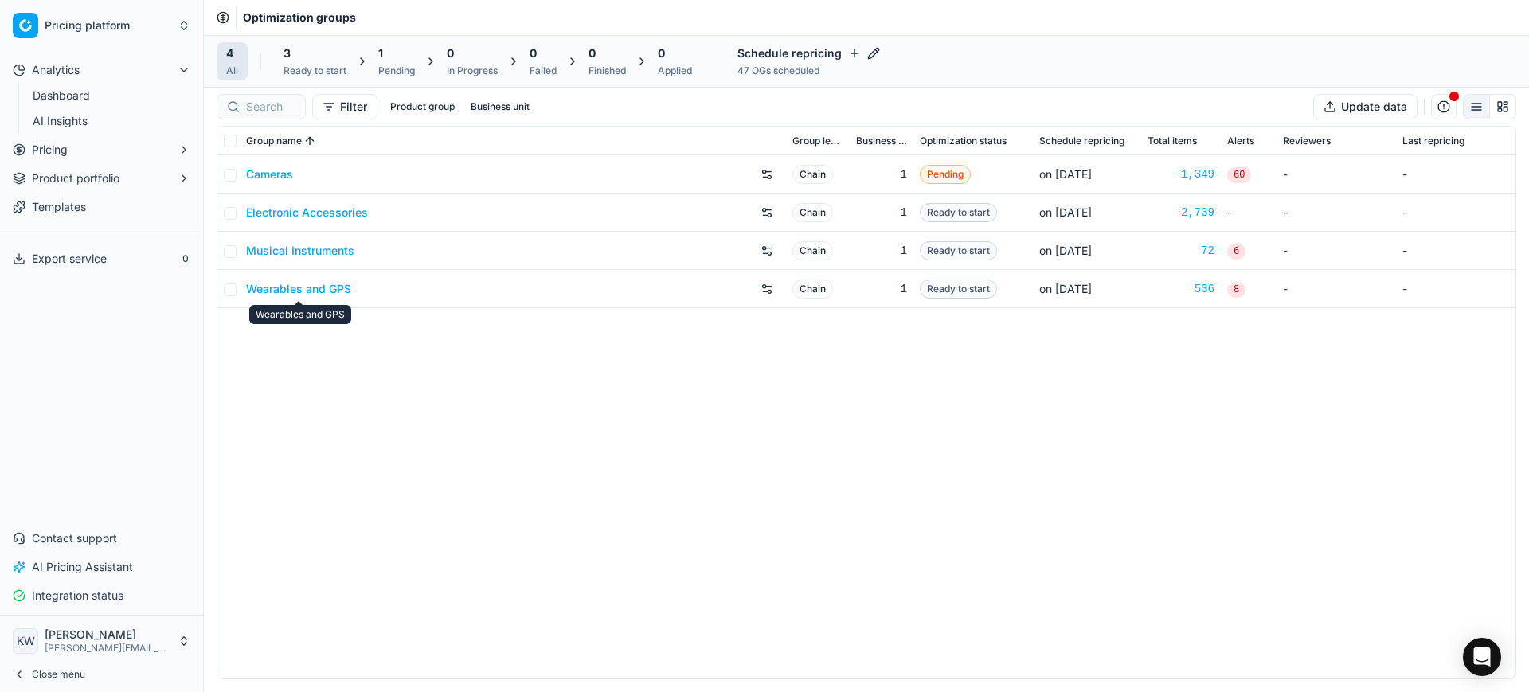
click at [308, 289] on link "Wearables and GPS" at bounding box center [298, 289] width 105 height 16
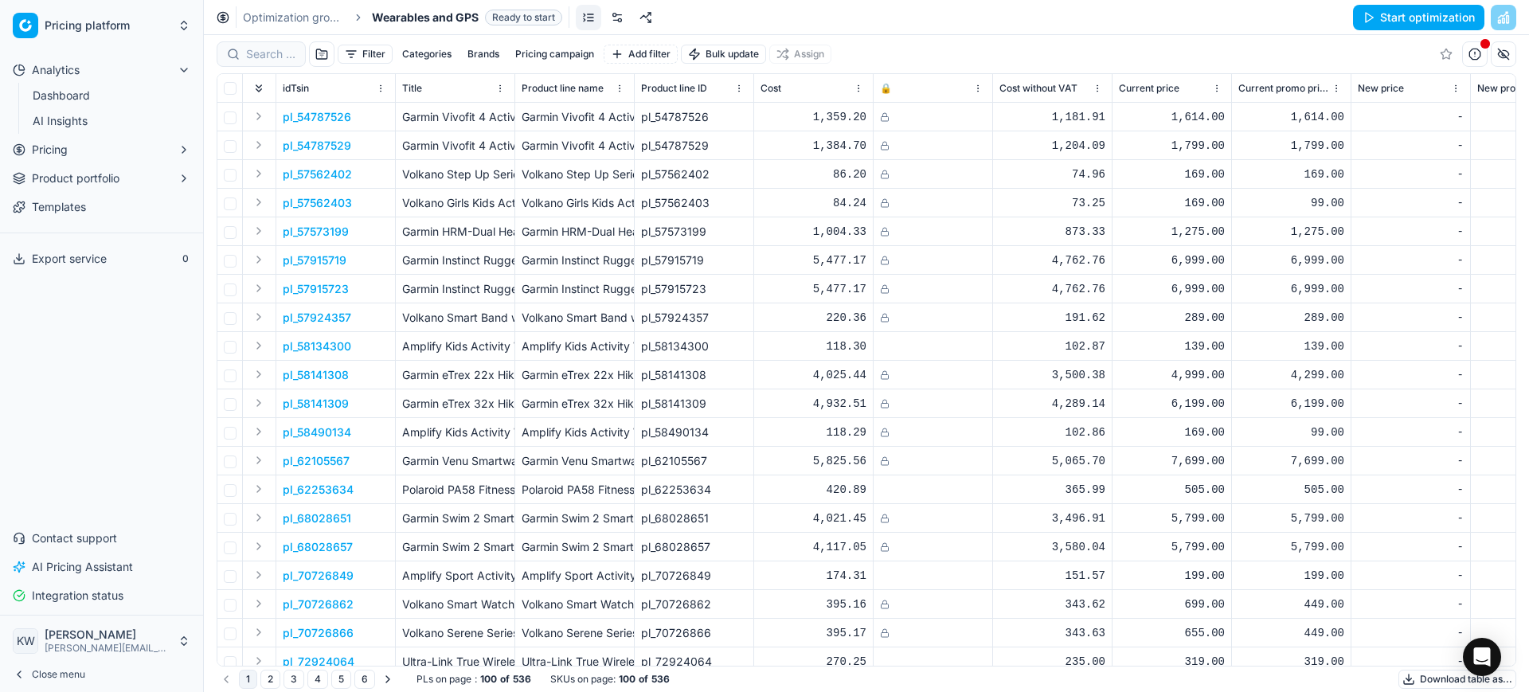
click at [621, 18] on link at bounding box center [616, 17] width 25 height 25
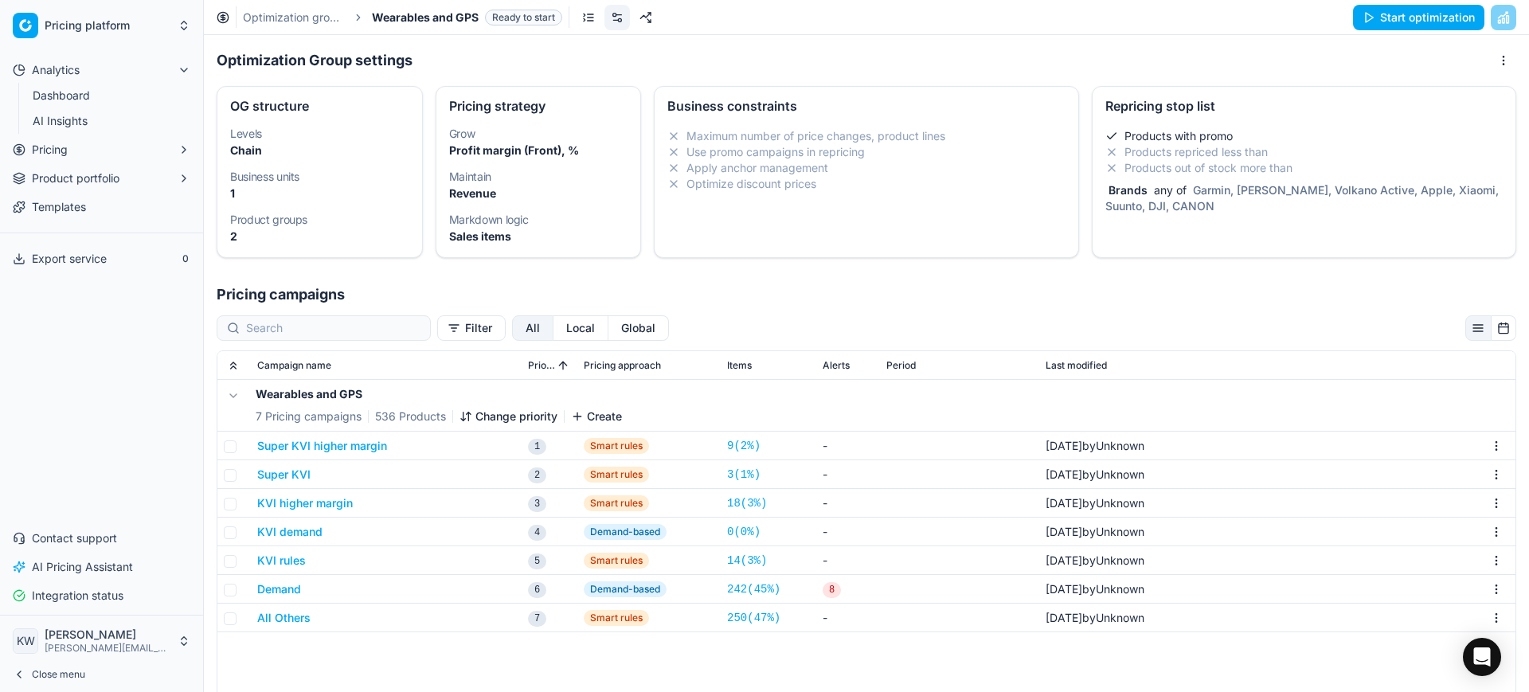
click at [1206, 213] on div "Brands any of Garmin, [PERSON_NAME], Volkano Active, Apple, Xiaomi, Suunto, DJI…" at bounding box center [1303, 198] width 397 height 32
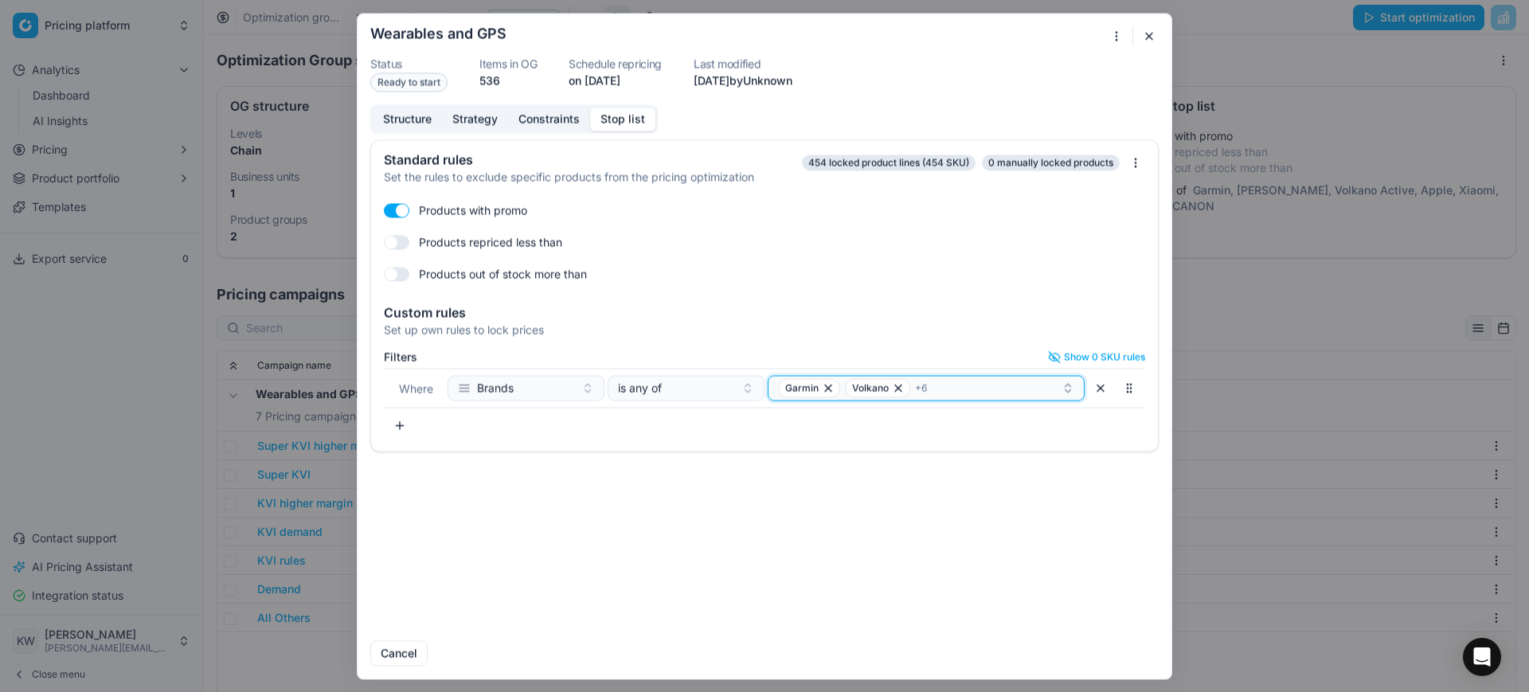
click at [964, 387] on div "Garmin Volkano + 6" at bounding box center [920, 387] width 284 height 19
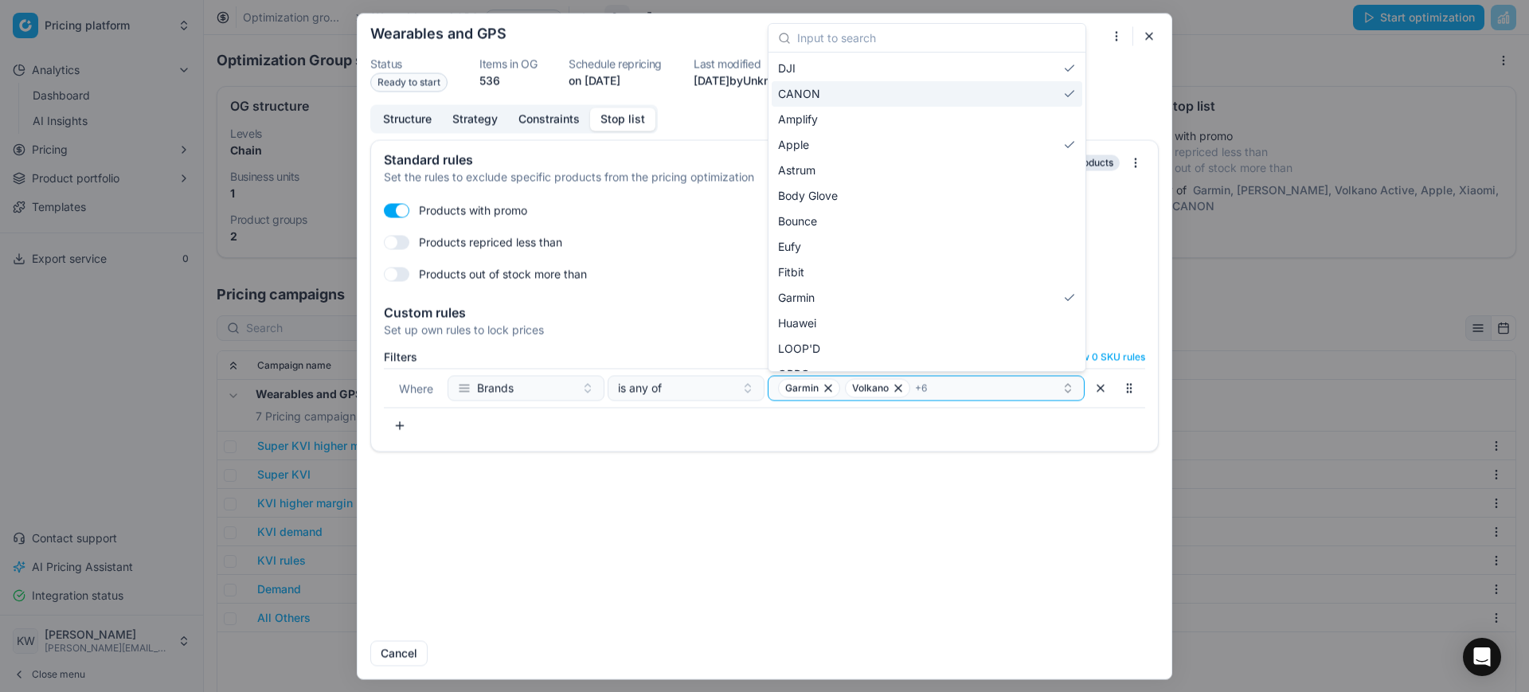
click at [1052, 92] on div "CANON" at bounding box center [927, 93] width 311 height 25
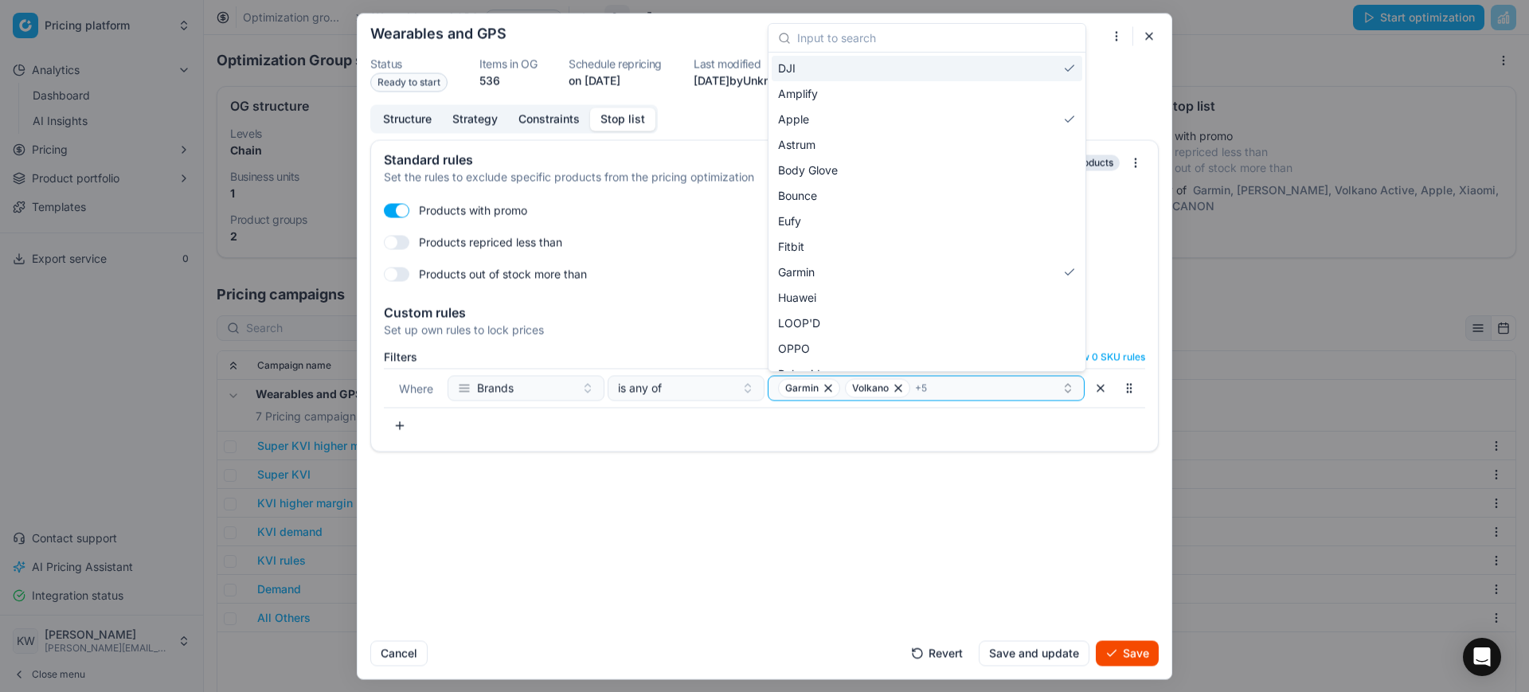
click at [1050, 68] on div "DJI" at bounding box center [927, 68] width 311 height 25
click at [1028, 148] on div "Huawei" at bounding box center [927, 148] width 311 height 25
click at [1140, 652] on button "Save" at bounding box center [1127, 652] width 63 height 25
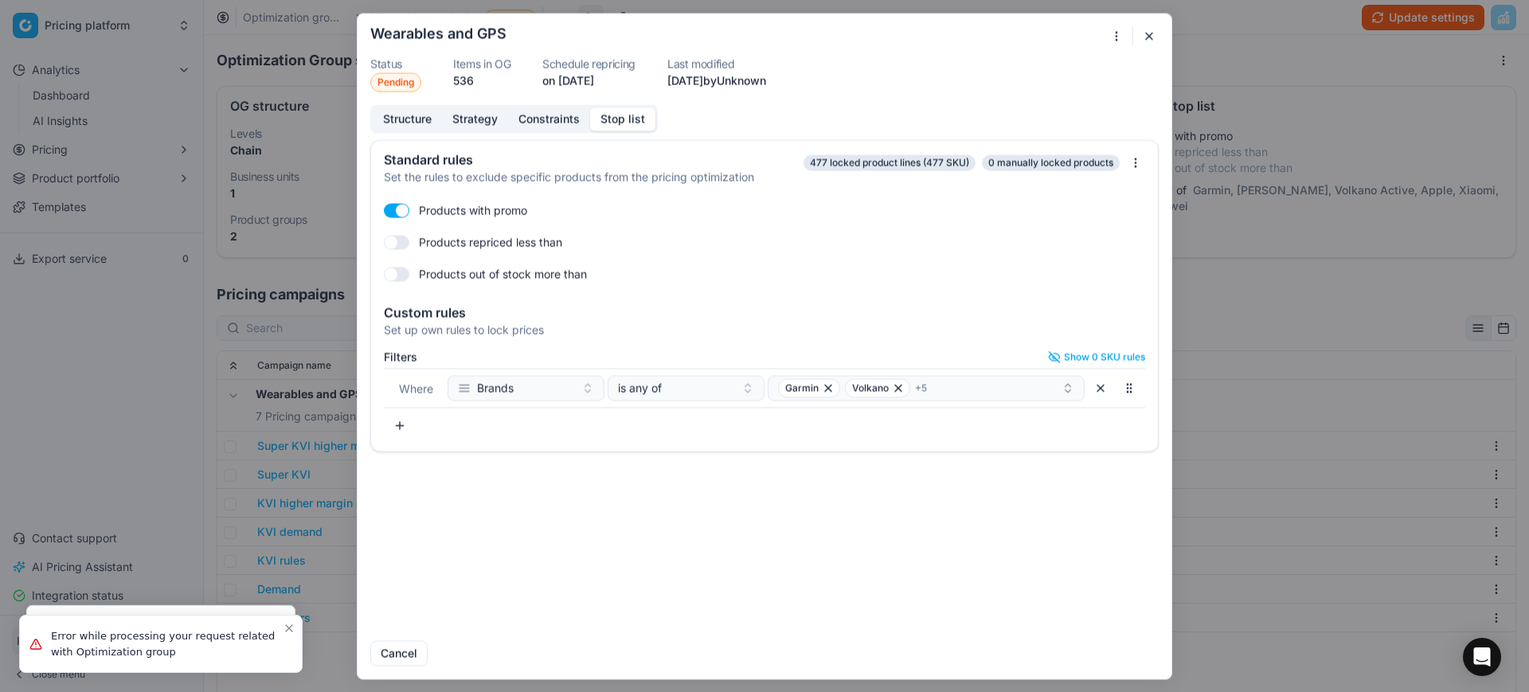
click at [1145, 38] on button "button" at bounding box center [1149, 35] width 19 height 19
